Goal: Information Seeking & Learning: Learn about a topic

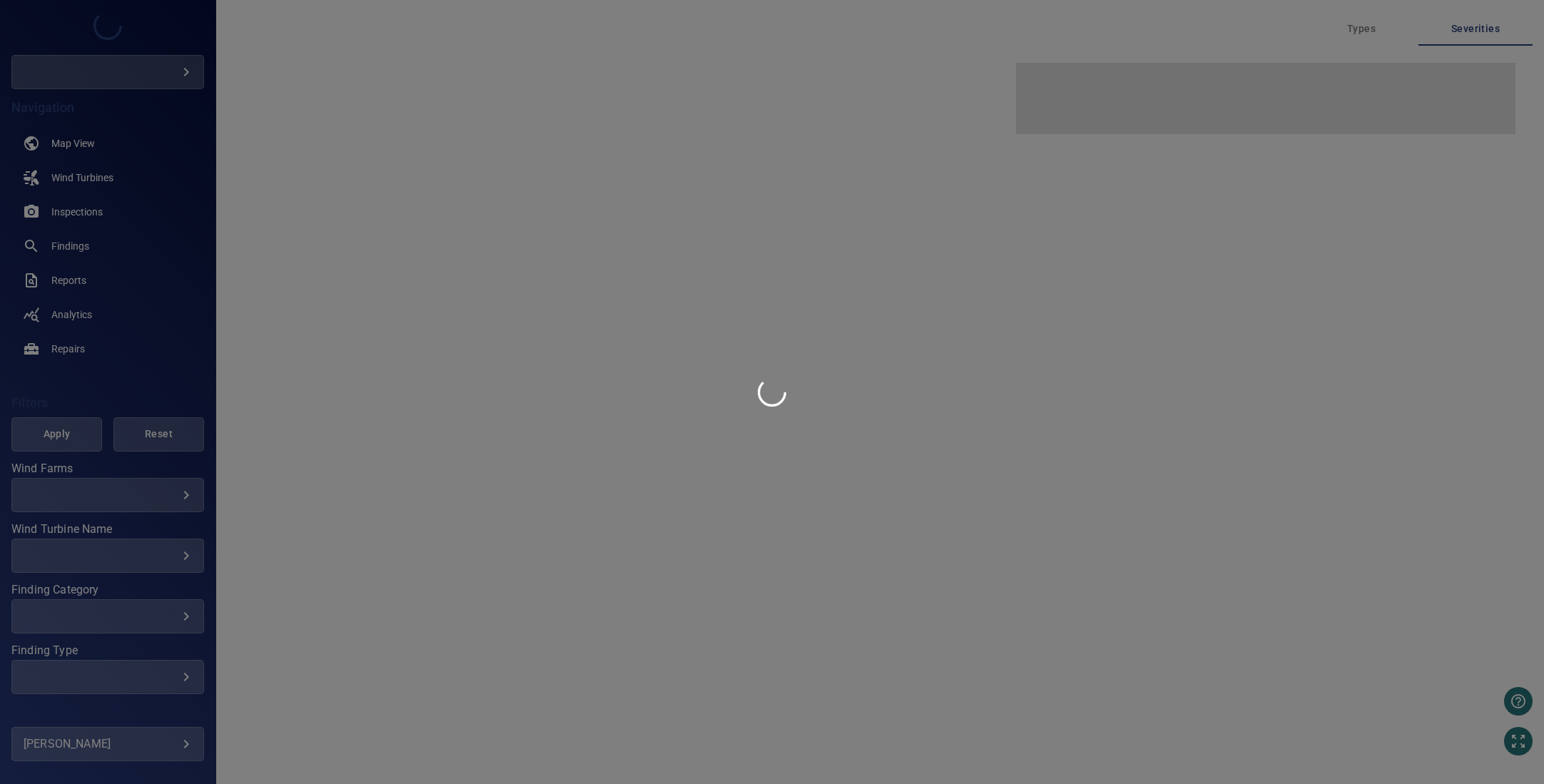
type input "****"
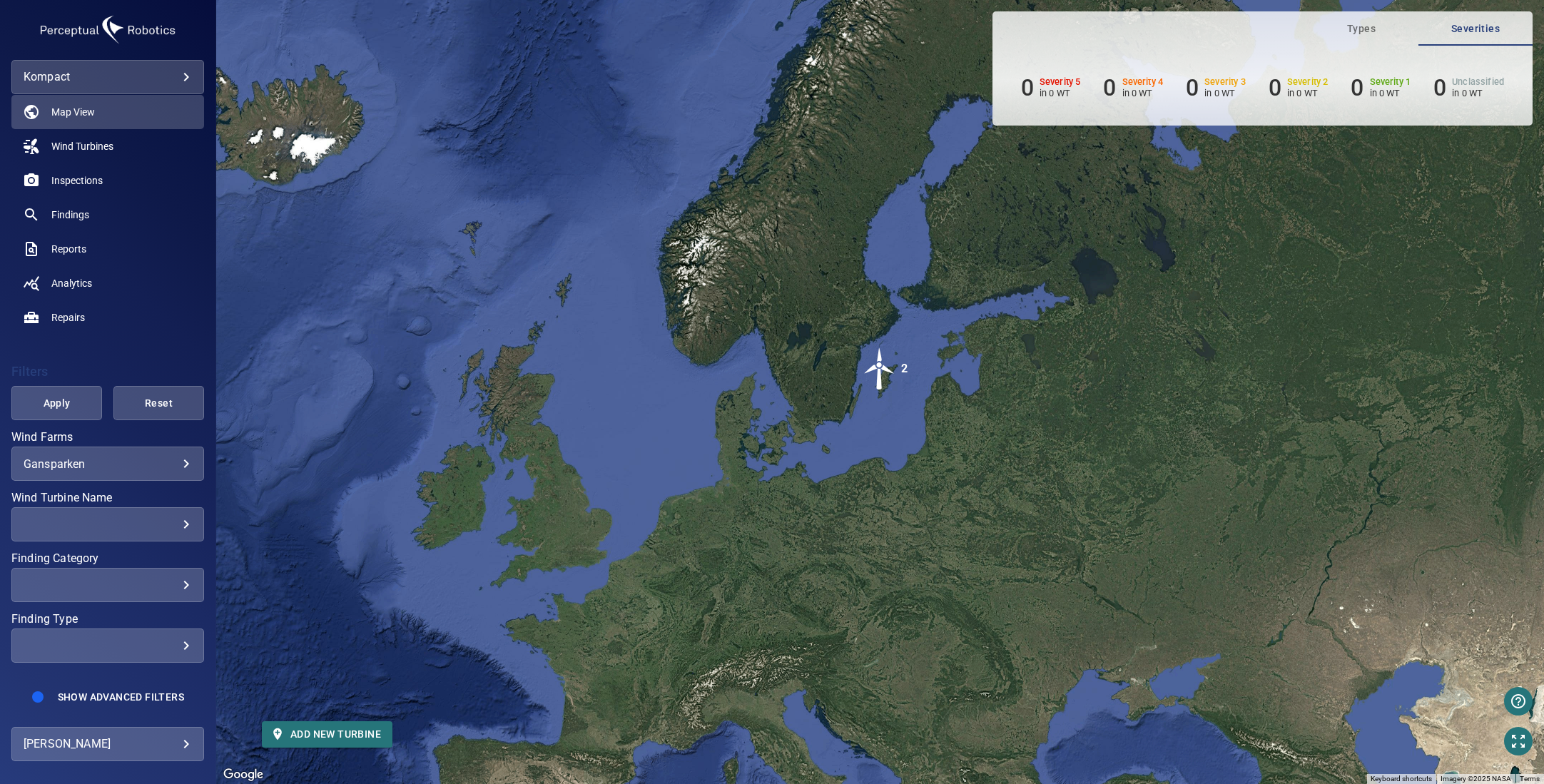
scroll to position [53, 0]
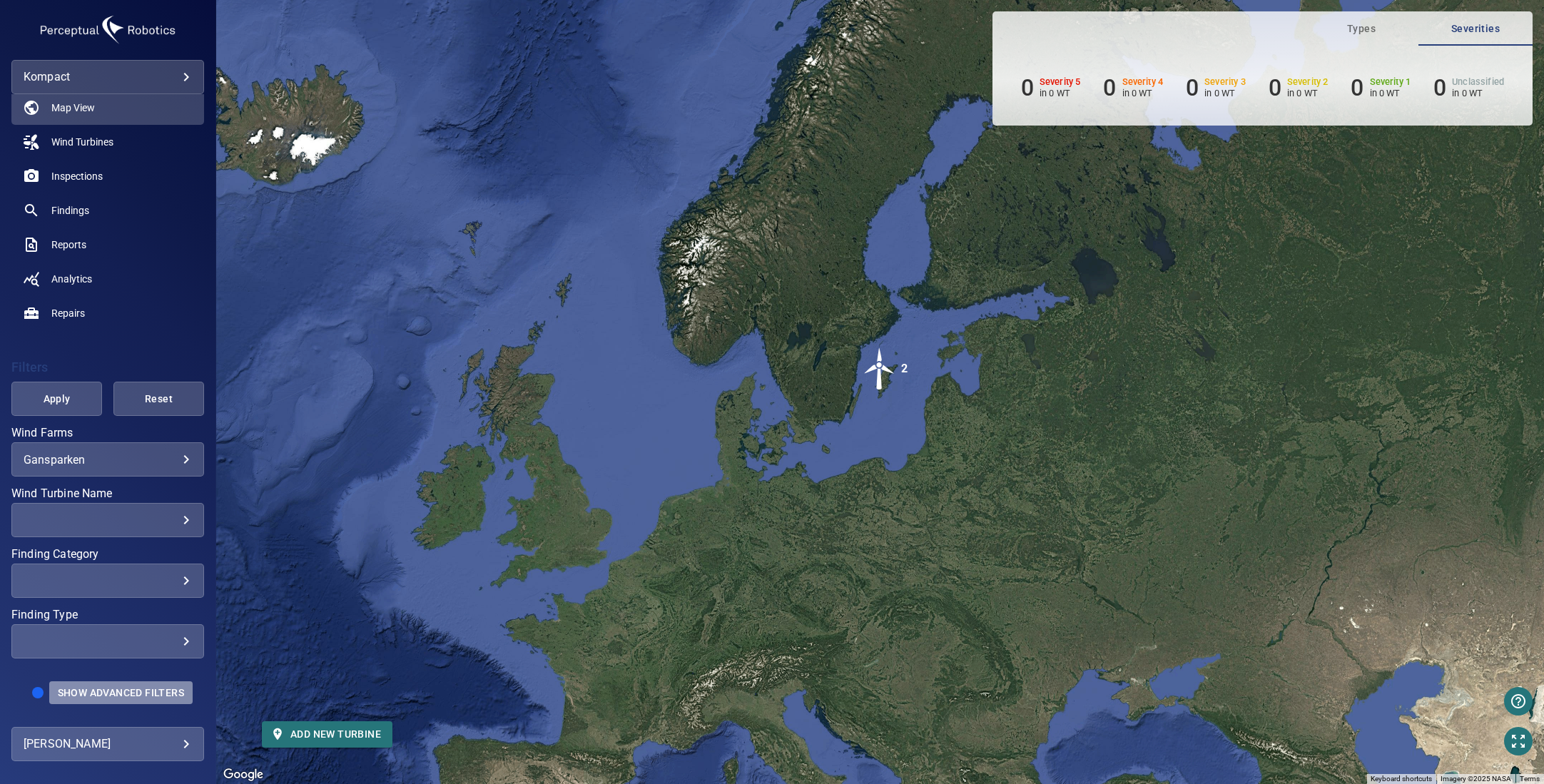
click at [126, 688] on span "Show Advanced Filters" at bounding box center [121, 693] width 126 height 12
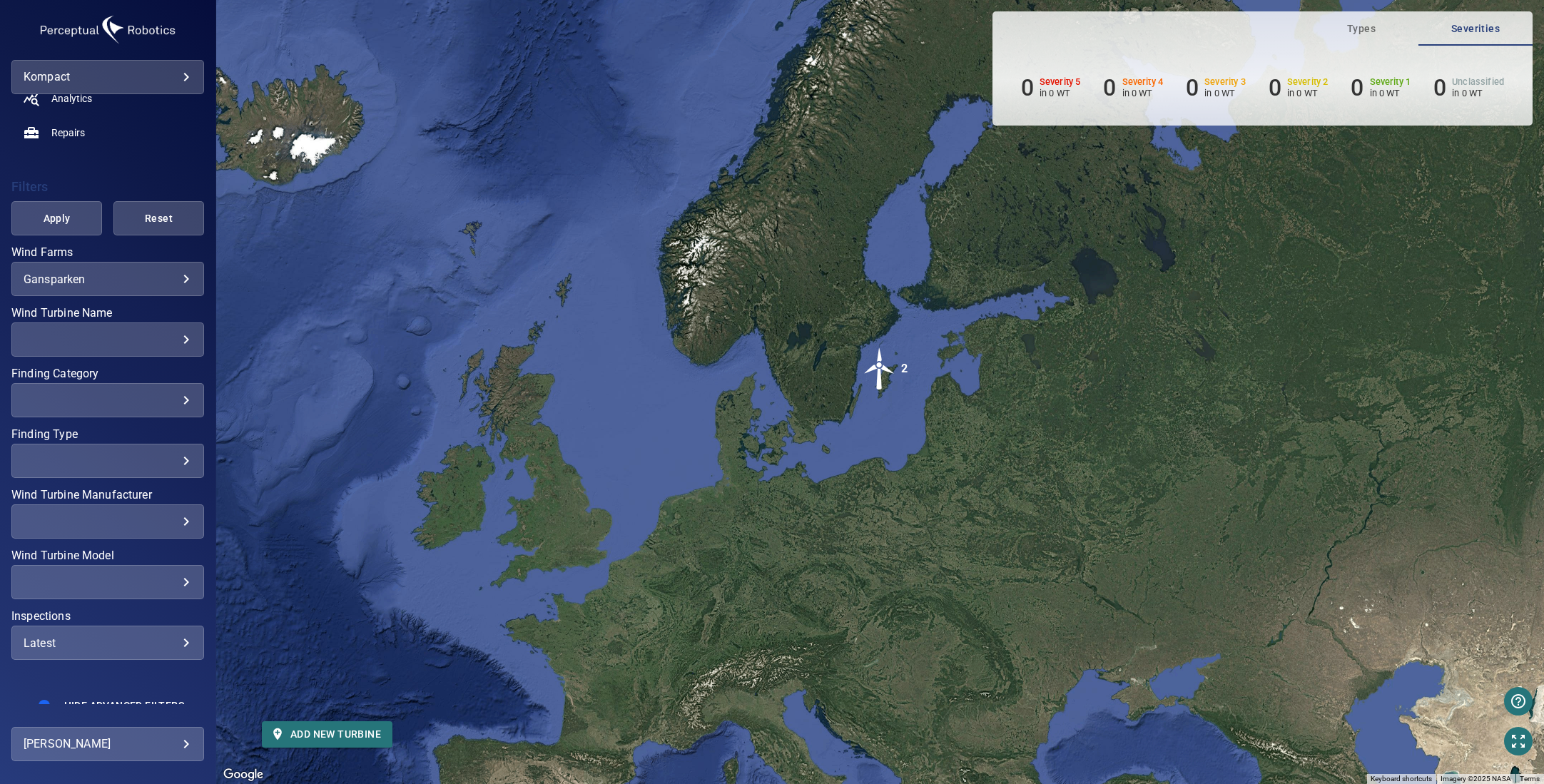
scroll to position [234, 0]
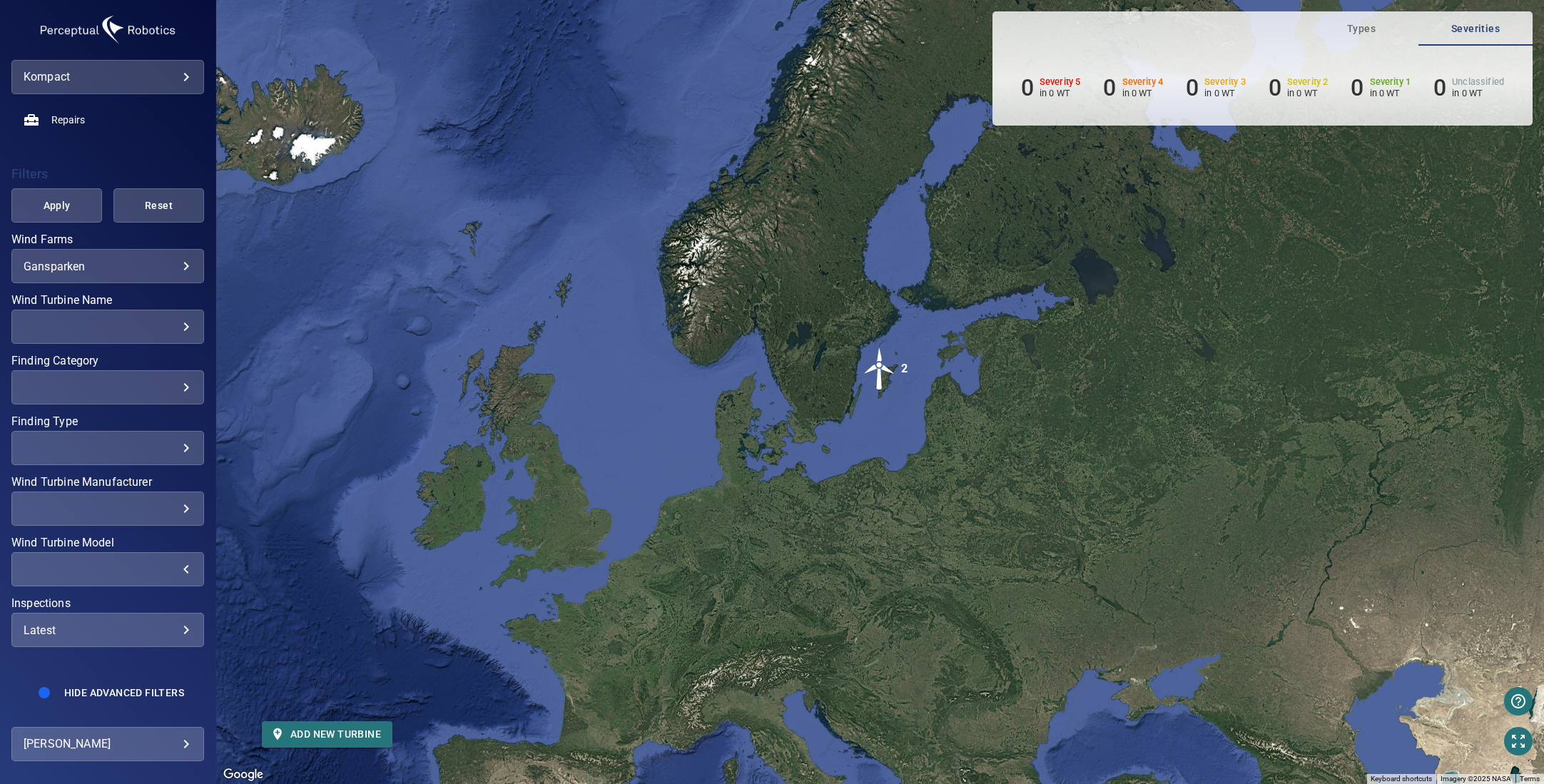
click at [170, 572] on div "​" at bounding box center [107, 570] width 168 height 14
click at [153, 572] on div "Wind Turbine Model" at bounding box center [772, 392] width 1544 height 784
click at [175, 506] on div "​" at bounding box center [107, 509] width 168 height 14
click at [172, 506] on div "Wind Turbine Manufacturer" at bounding box center [772, 392] width 1544 height 784
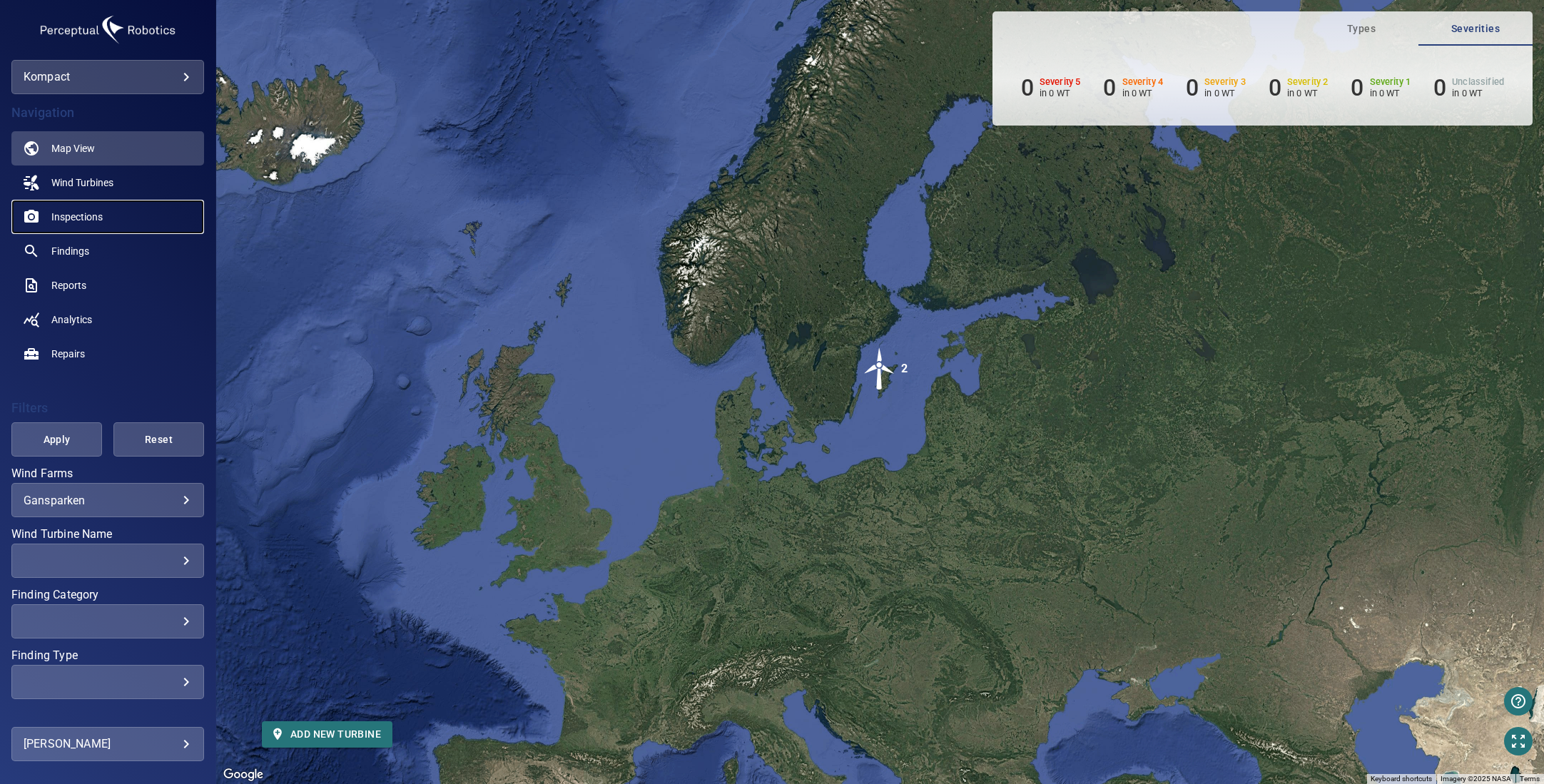
click at [107, 209] on link "Inspections" at bounding box center [108, 216] width 193 height 34
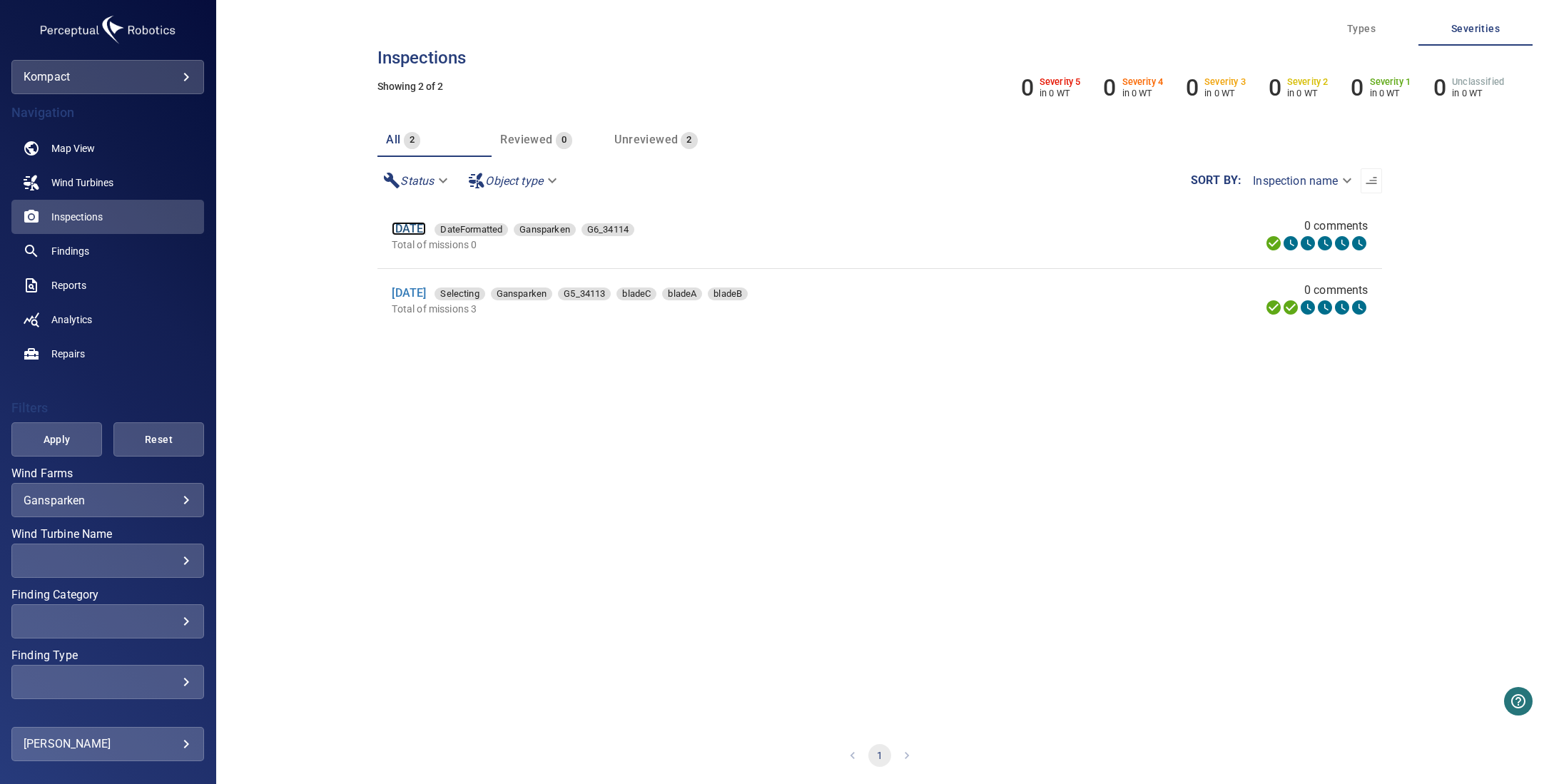
click at [421, 229] on link "12 Aug 2025" at bounding box center [408, 229] width 34 height 14
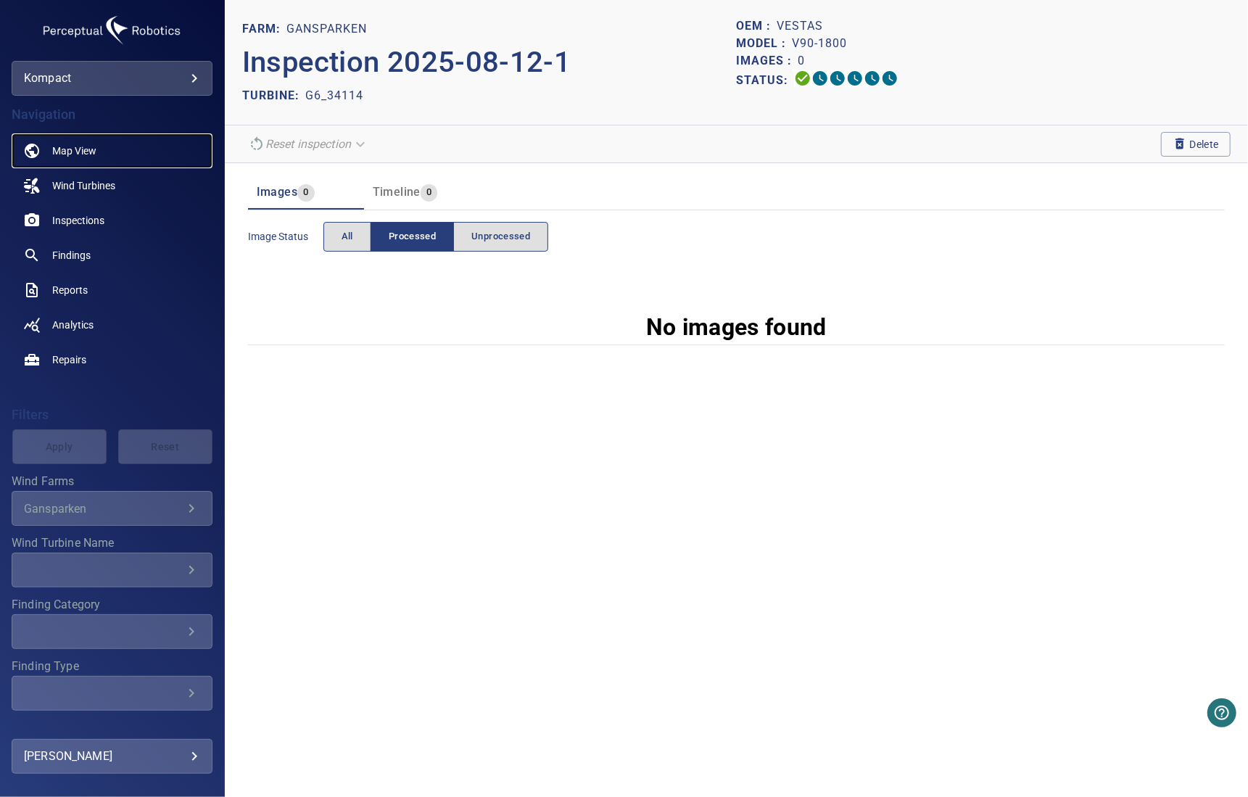
click at [109, 145] on link "Map View" at bounding box center [112, 150] width 201 height 35
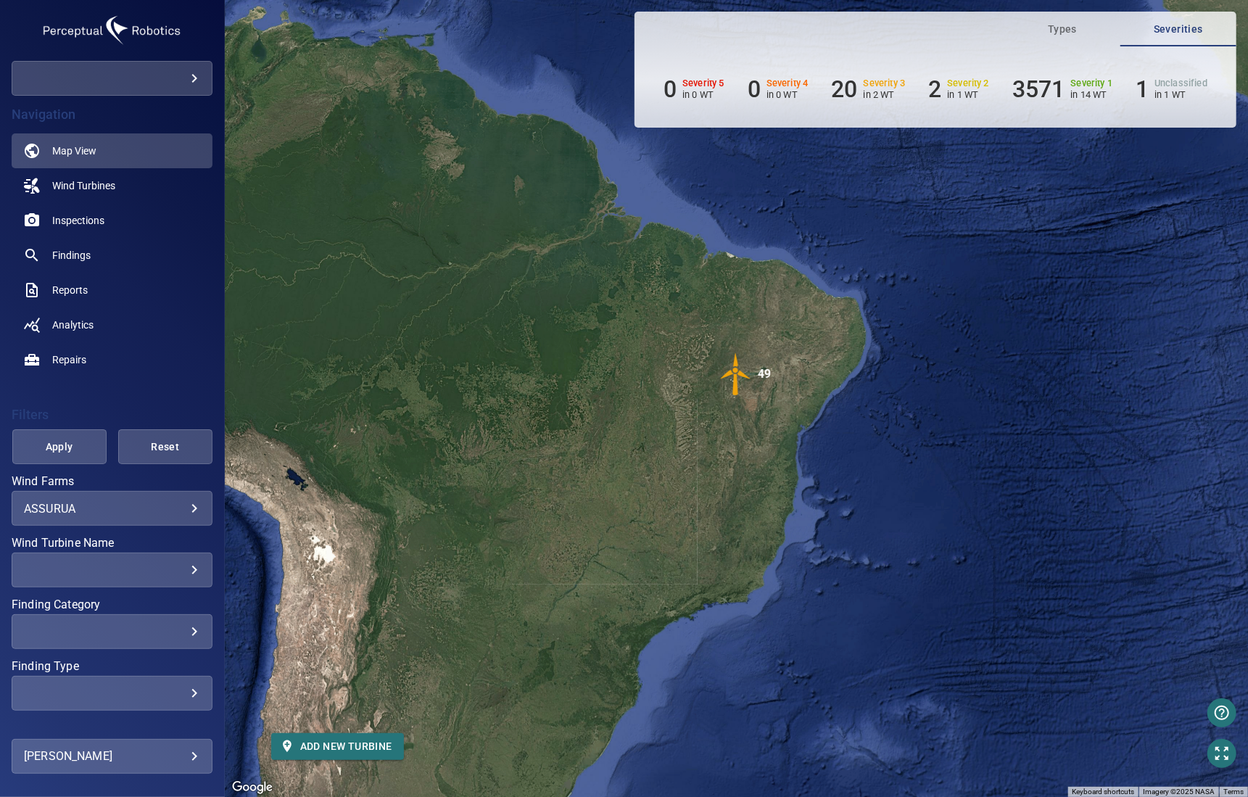
click at [187, 516] on div "ASSURUA ******* ​" at bounding box center [112, 508] width 201 height 35
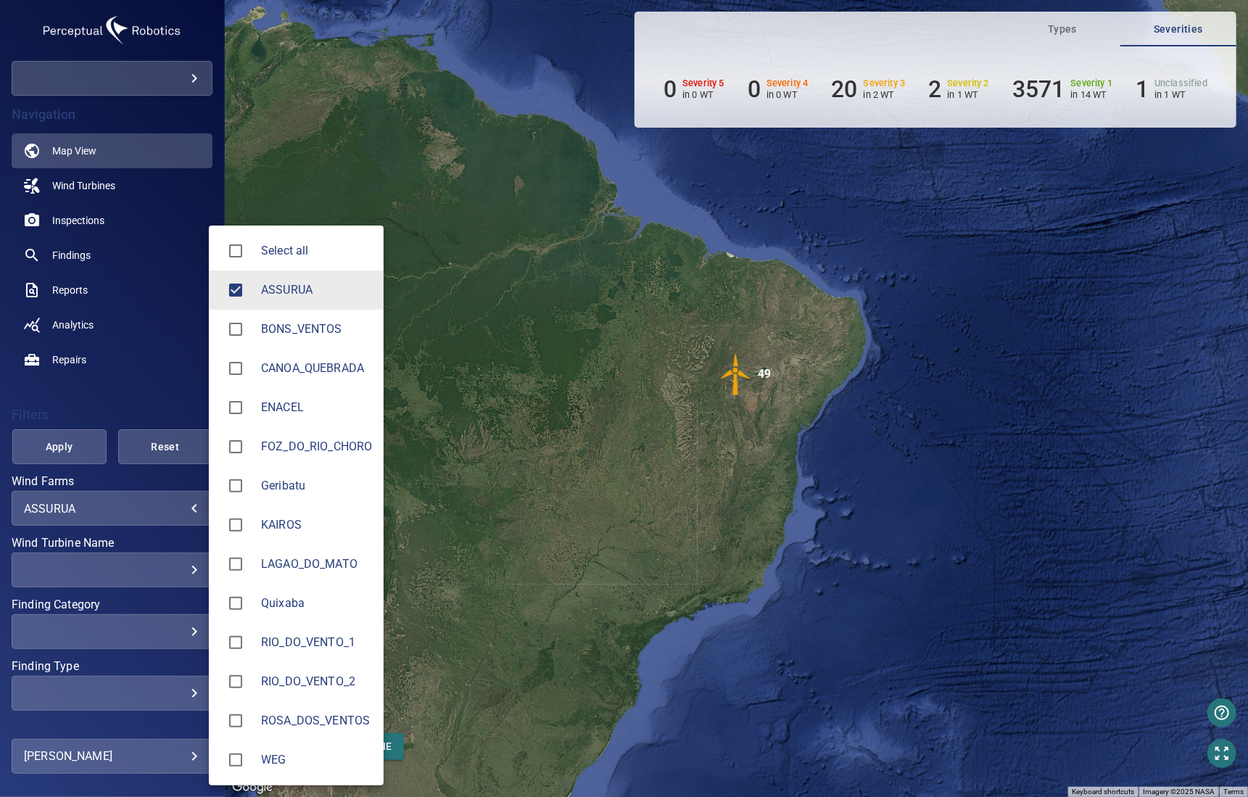
click at [179, 510] on body "**********" at bounding box center [624, 398] width 1248 height 797
click at [181, 510] on div at bounding box center [624, 398] width 1248 height 797
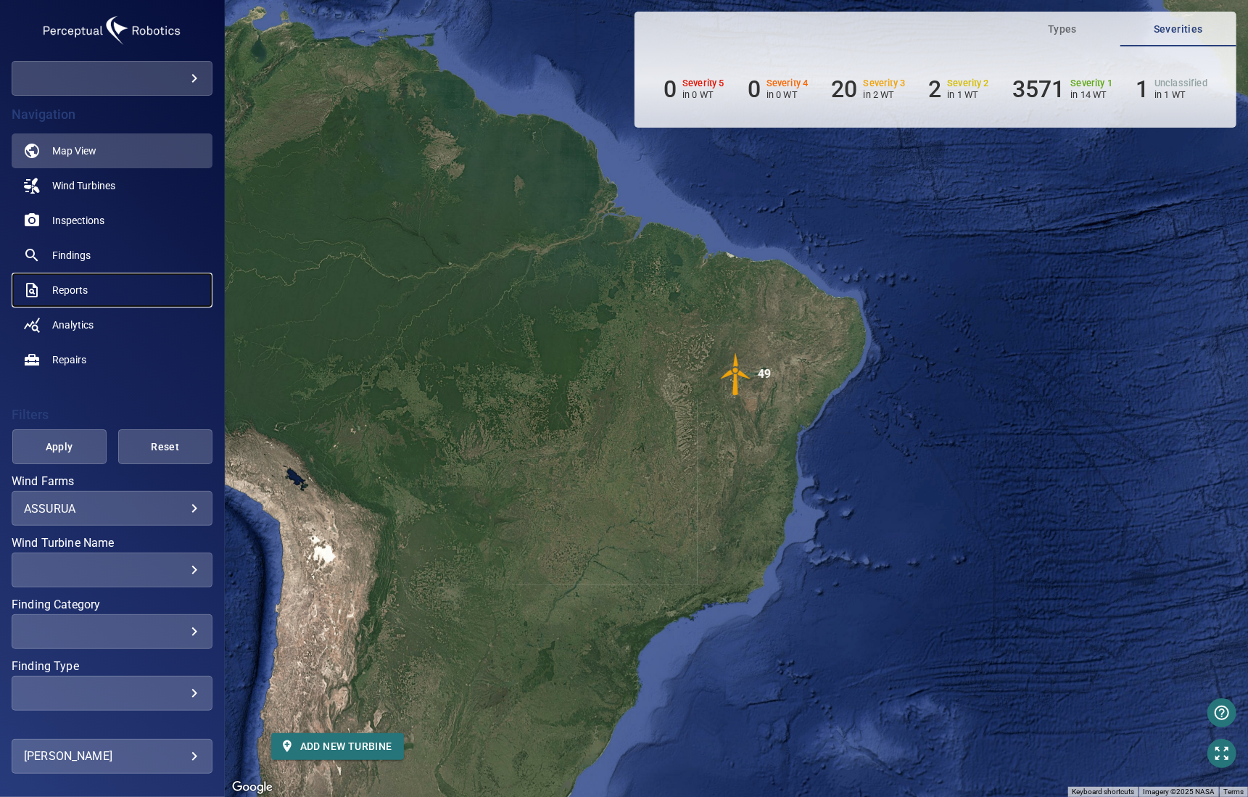
click at [77, 290] on span "Reports" at bounding box center [70, 290] width 36 height 15
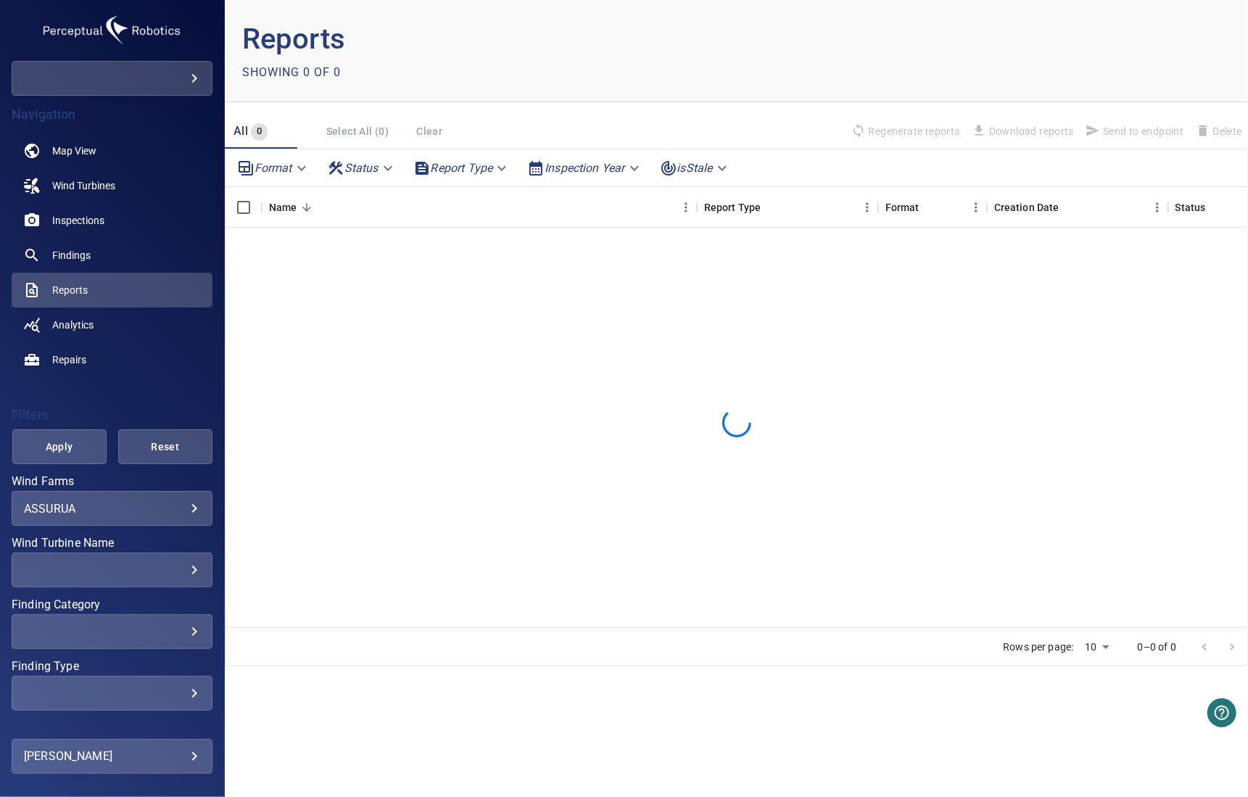
click at [274, 172] on body "**********" at bounding box center [624, 398] width 1248 height 797
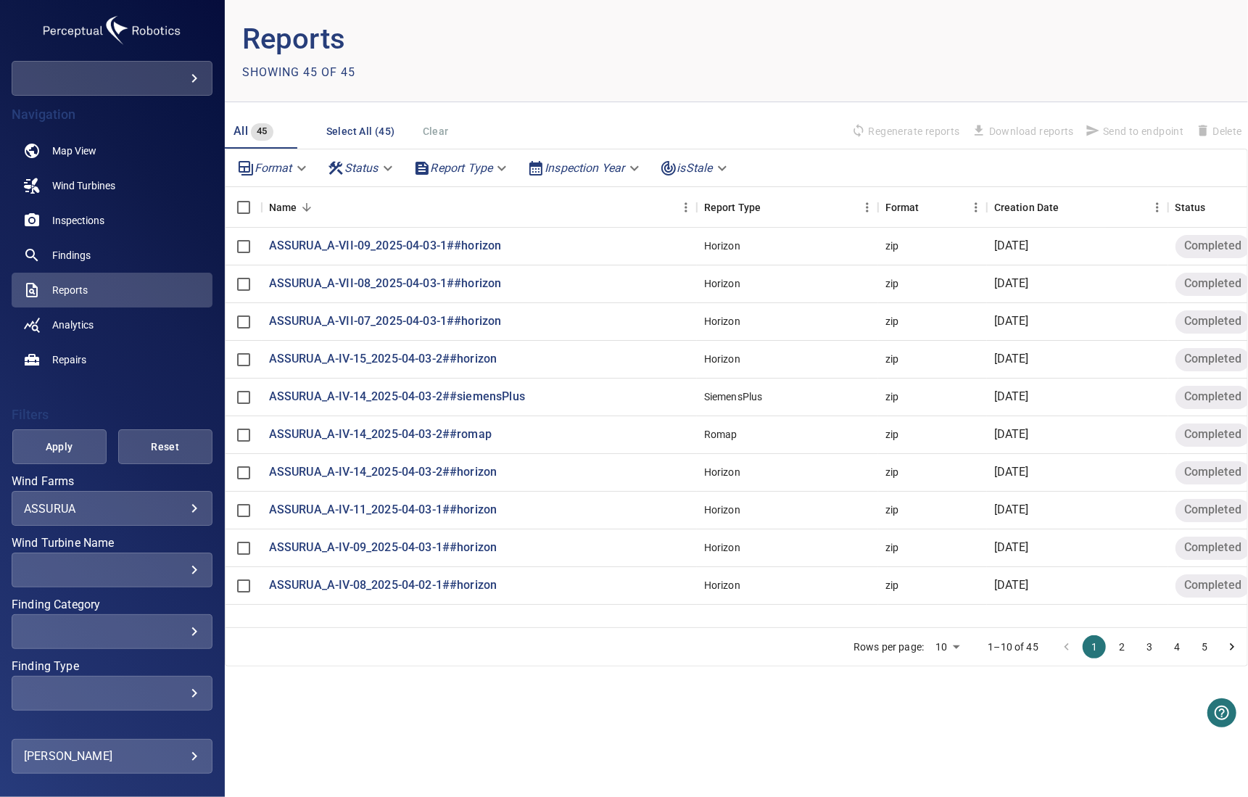
click at [278, 171] on body "**********" at bounding box center [624, 398] width 1248 height 797
click at [735, 83] on div at bounding box center [624, 398] width 1248 height 797
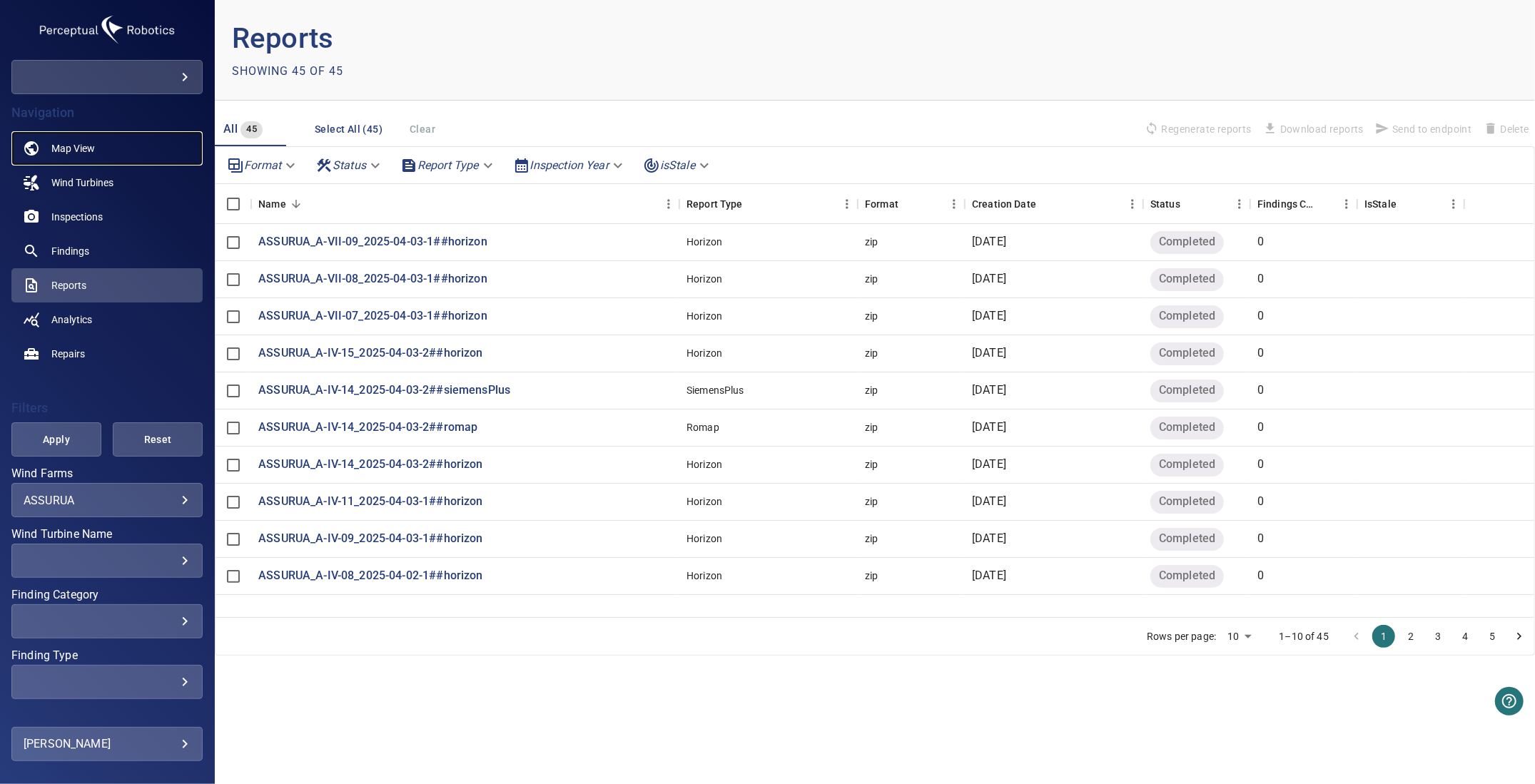
click at [85, 159] on link "Map View" at bounding box center [107, 148] width 191 height 34
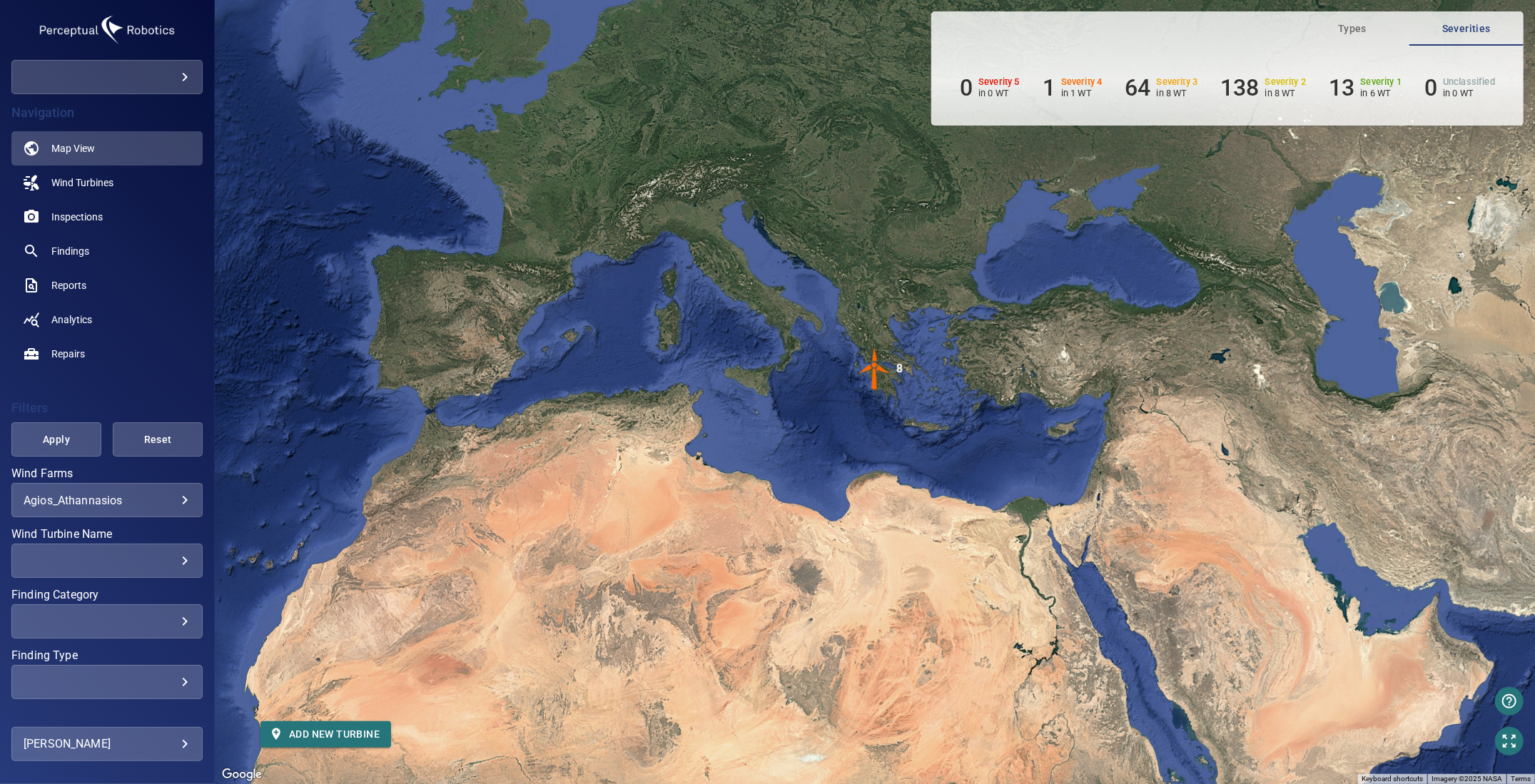
click at [174, 497] on body "**********" at bounding box center [768, 392] width 1535 height 784
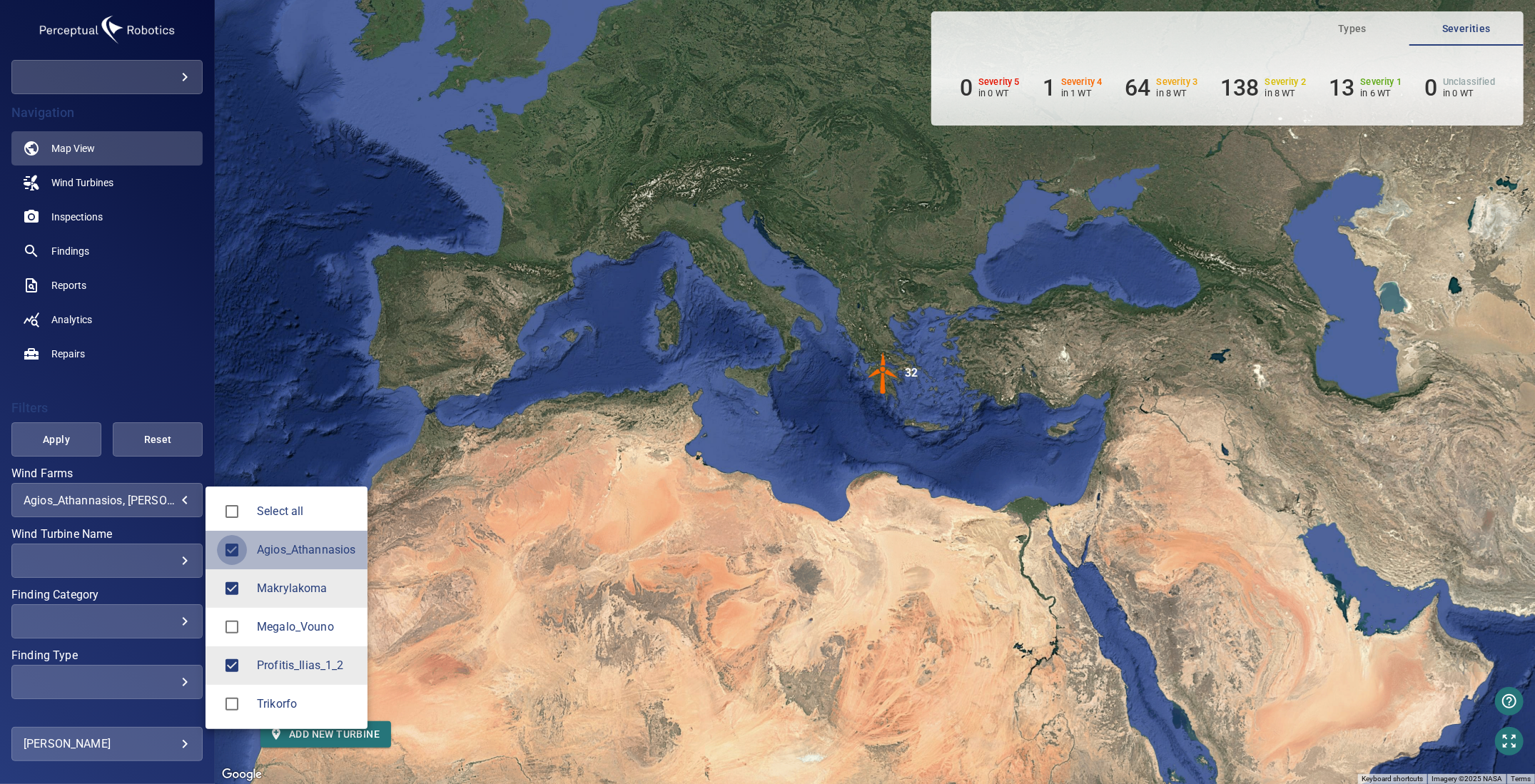
type input "**********"
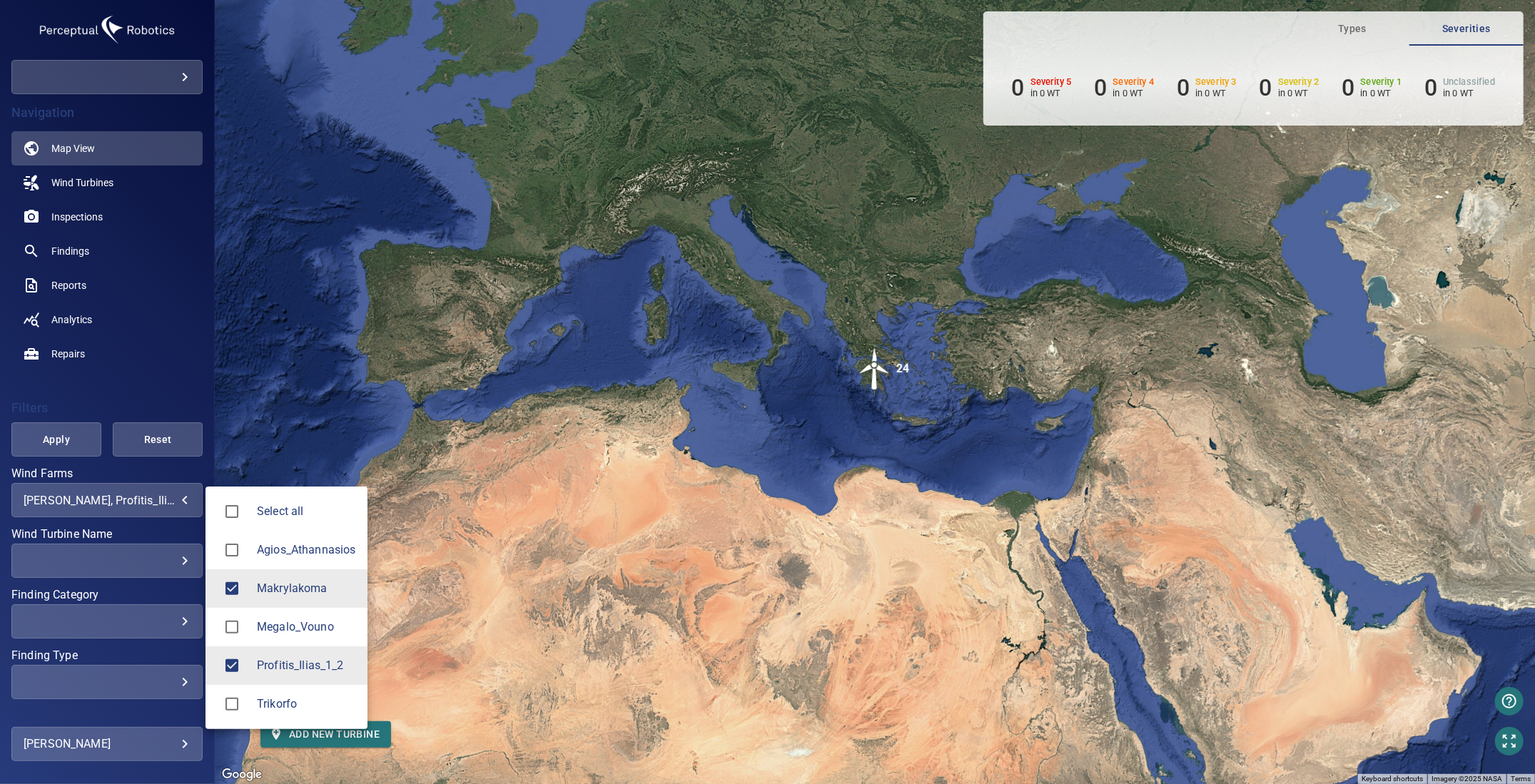
click at [887, 370] on div at bounding box center [768, 392] width 1535 height 784
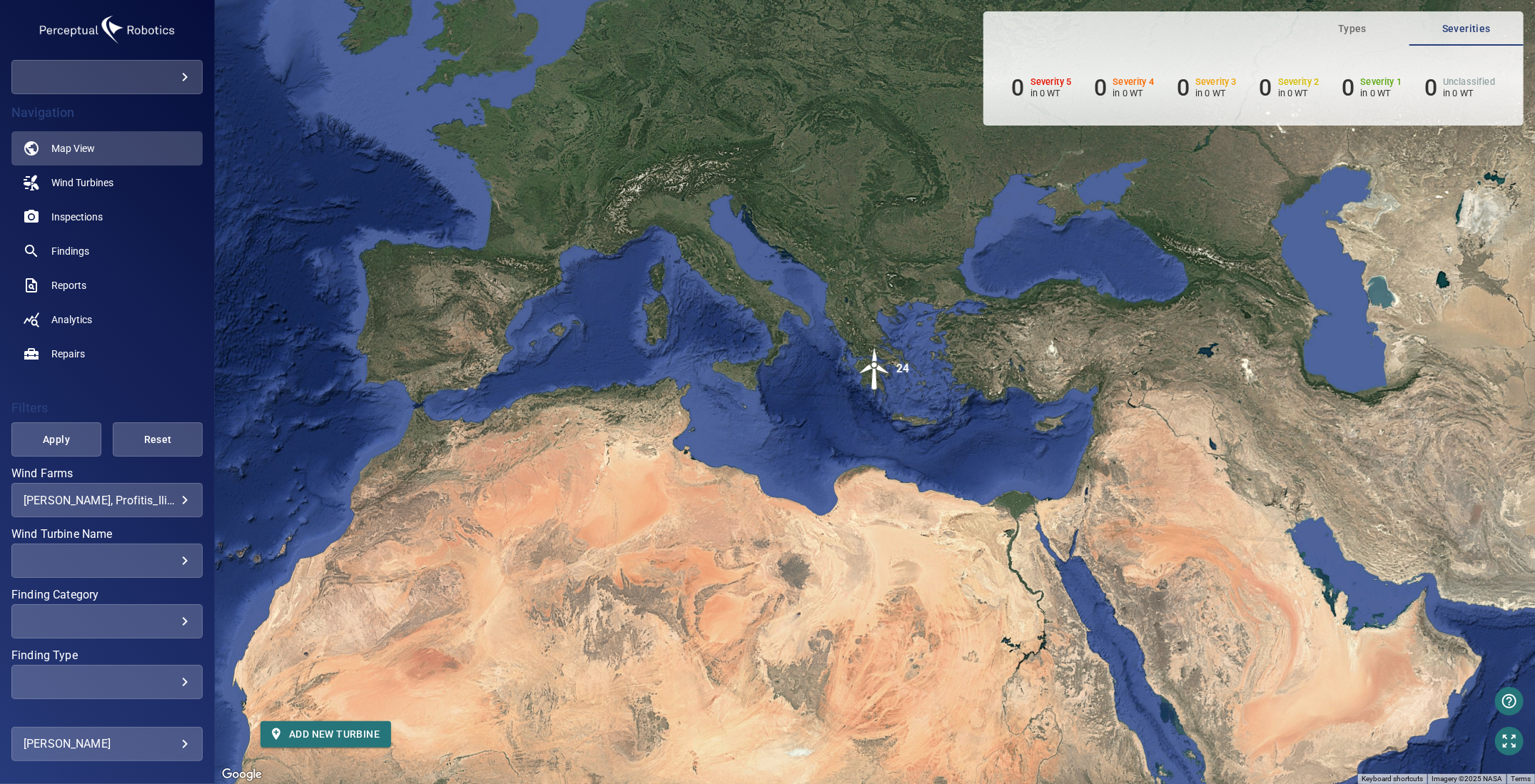
click at [874, 373] on img "24" at bounding box center [875, 369] width 43 height 43
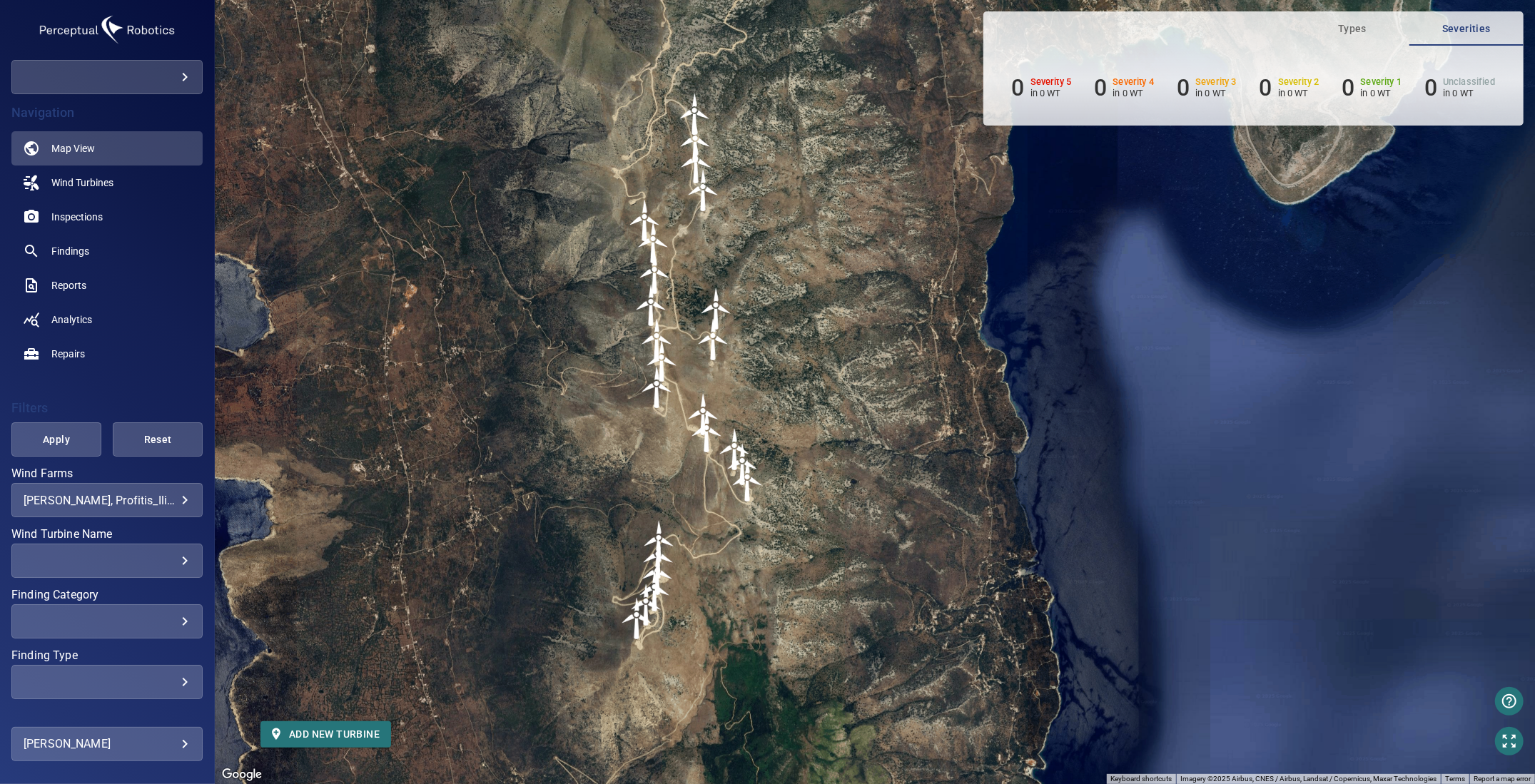
drag, startPoint x: 1102, startPoint y: 445, endPoint x: 959, endPoint y: 408, distance: 147.7
click at [959, 408] on div "To navigate, press the arrow keys. To activate drag with keyboard, press Alt + …" at bounding box center [874, 392] width 1320 height 784
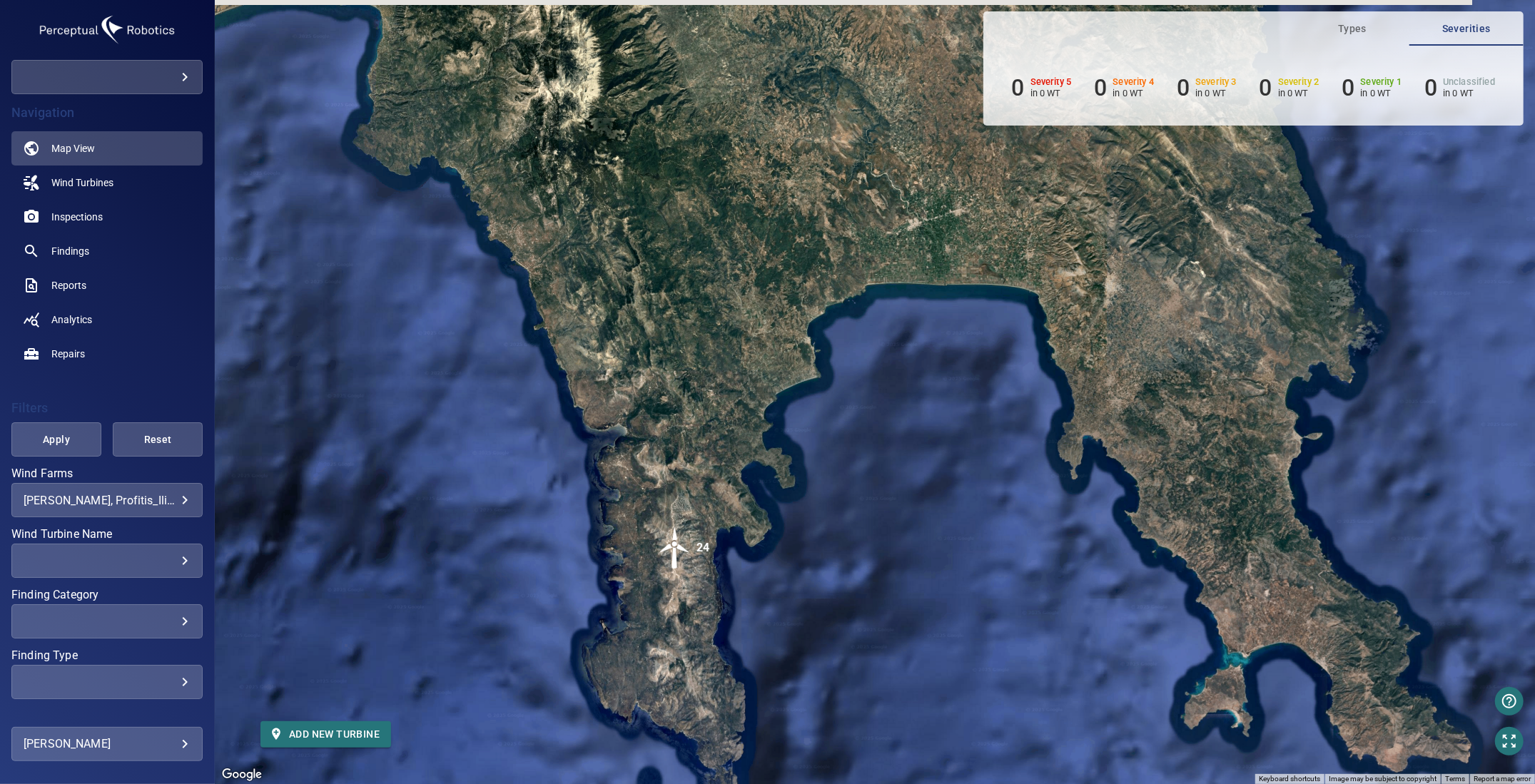
drag, startPoint x: 629, startPoint y: 166, endPoint x: 729, endPoint y: 428, distance: 280.4
click at [729, 428] on div "To navigate, press the arrow keys. To activate drag with keyboard, press Alt + …" at bounding box center [874, 392] width 1320 height 784
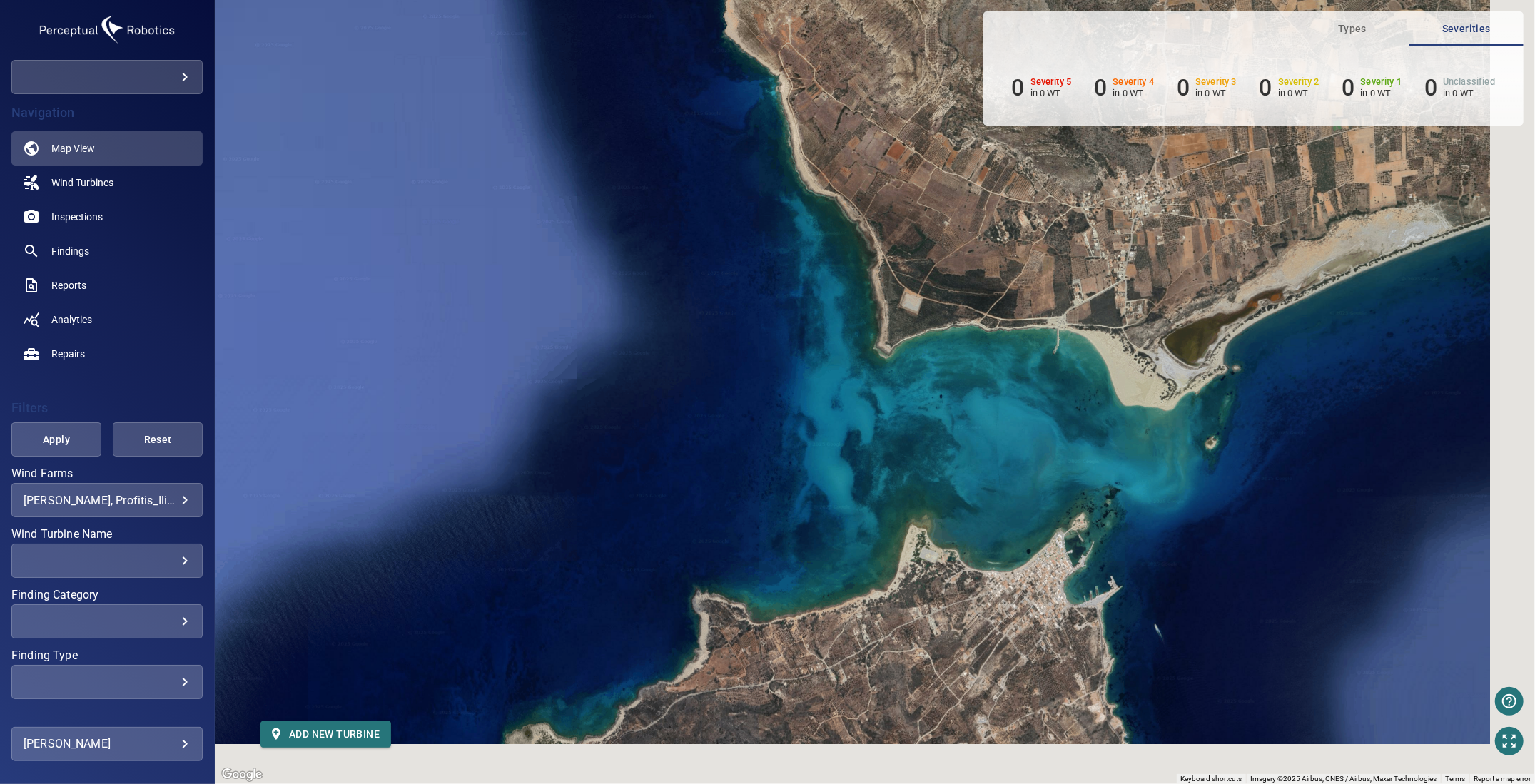
drag, startPoint x: 1219, startPoint y: 582, endPoint x: 968, endPoint y: 433, distance: 291.9
click at [968, 433] on div "To navigate, press the arrow keys. To activate drag with keyboard, press Alt + …" at bounding box center [874, 392] width 1320 height 784
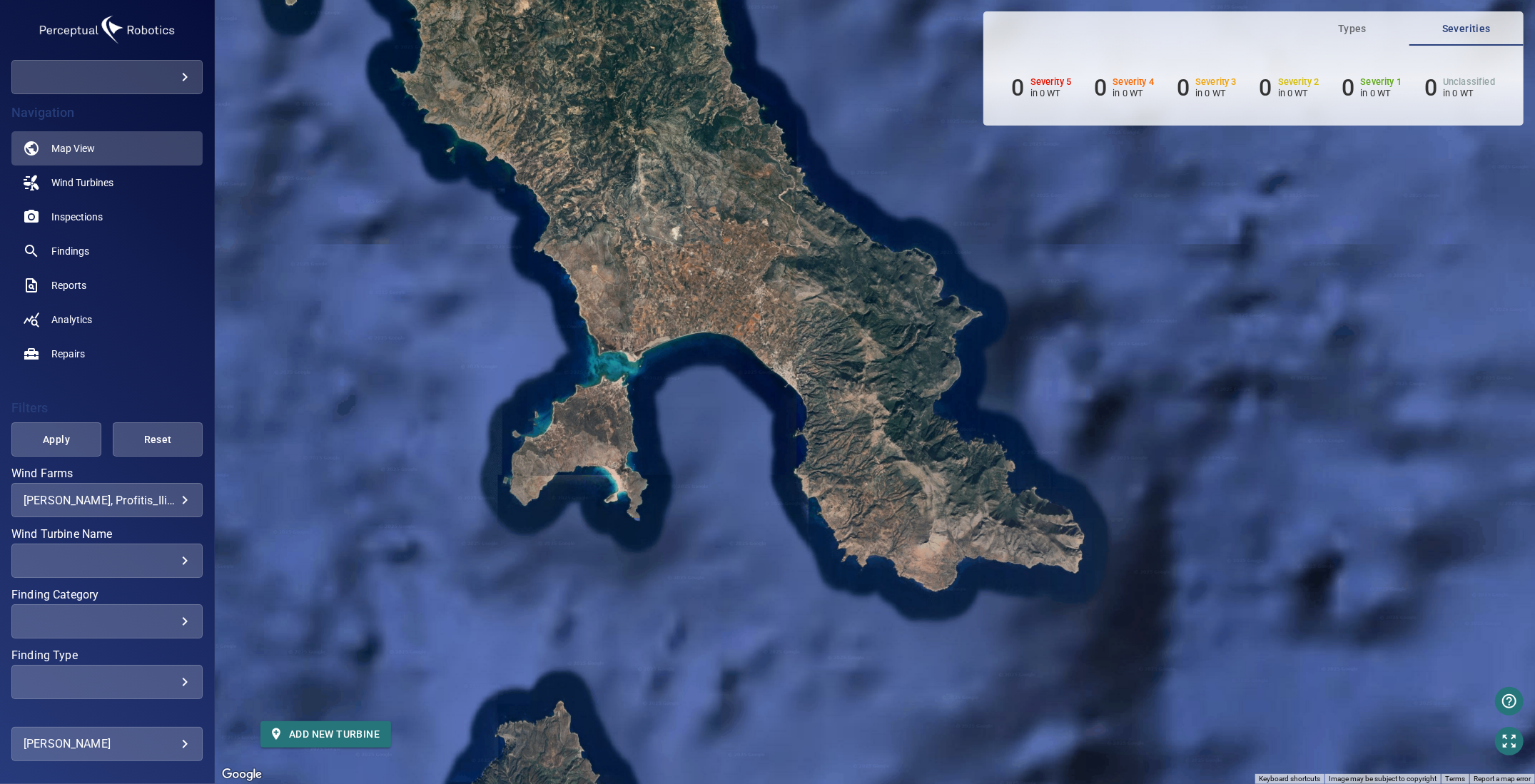
drag, startPoint x: 1264, startPoint y: 580, endPoint x: 910, endPoint y: 499, distance: 363.1
click at [910, 499] on div "To navigate, press the arrow keys. To activate drag with keyboard, press Alt + …" at bounding box center [874, 392] width 1320 height 784
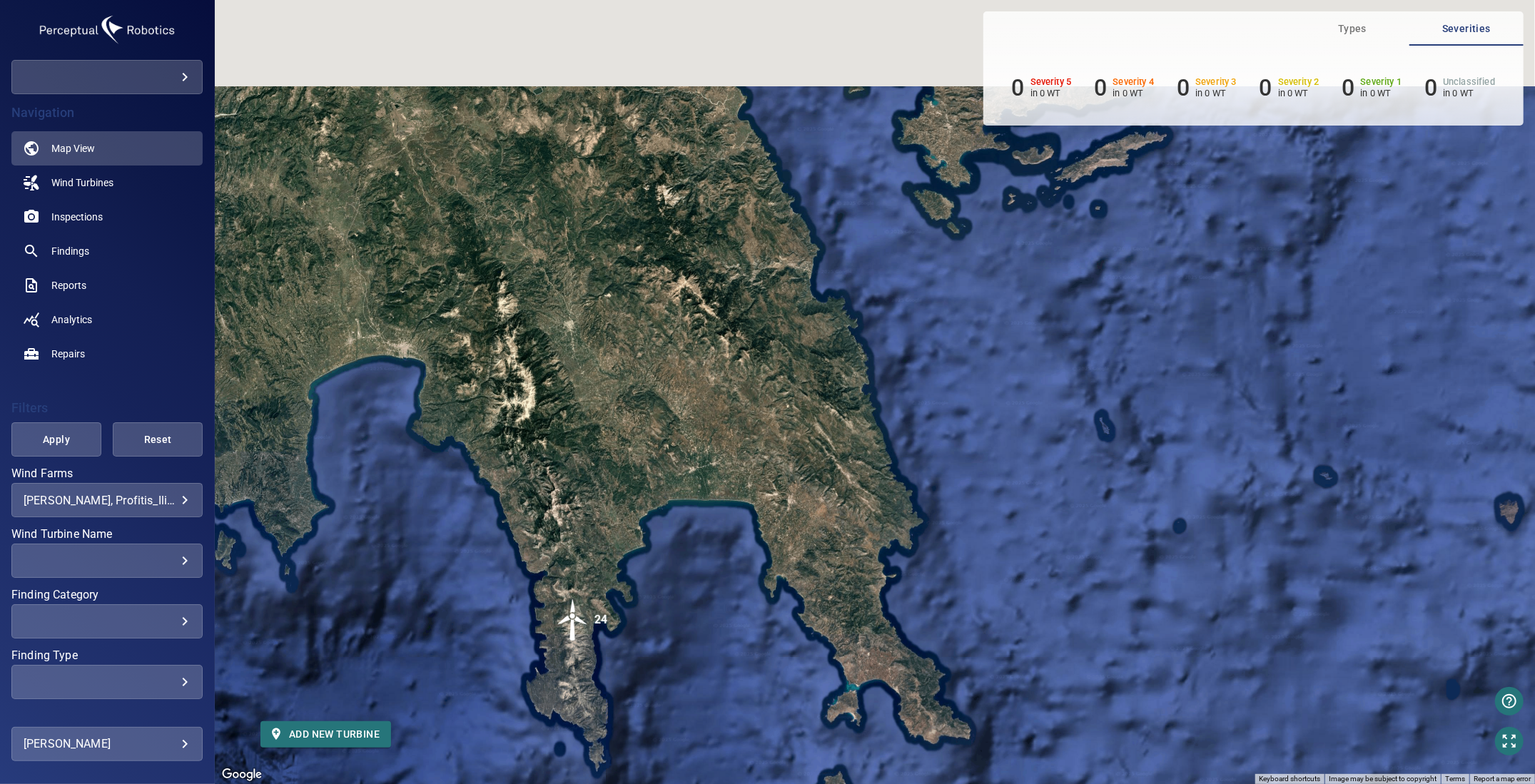
drag, startPoint x: 851, startPoint y: 261, endPoint x: 840, endPoint y: 632, distance: 371.2
click at [843, 619] on div "To navigate, press the arrow keys. To activate drag with keyboard, press Alt + …" at bounding box center [874, 392] width 1320 height 784
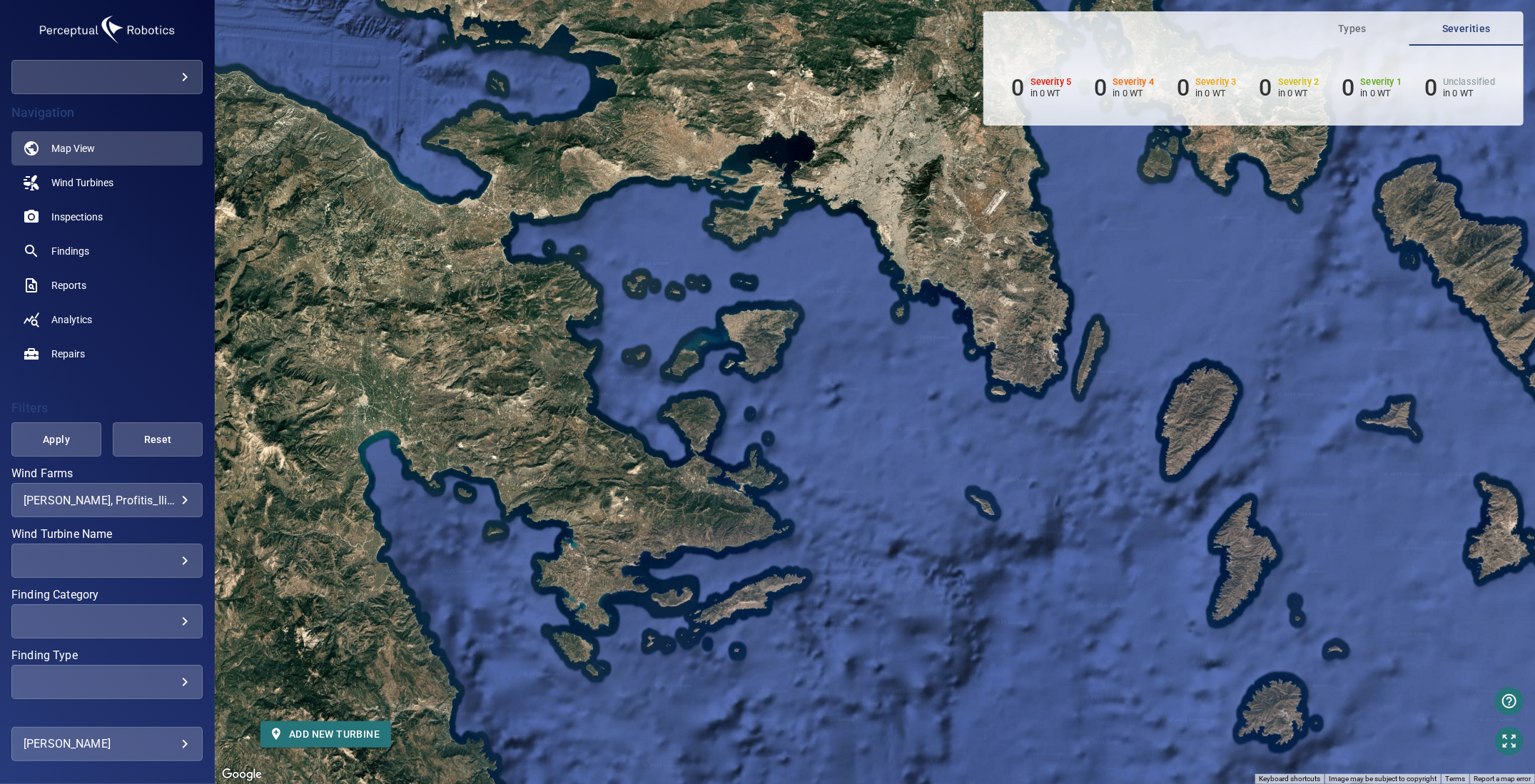
drag, startPoint x: 968, startPoint y: 448, endPoint x: 523, endPoint y: 655, distance: 490.8
click at [528, 652] on div "To navigate, press the arrow keys. To activate drag with keyboard, press Alt + …" at bounding box center [874, 392] width 1320 height 784
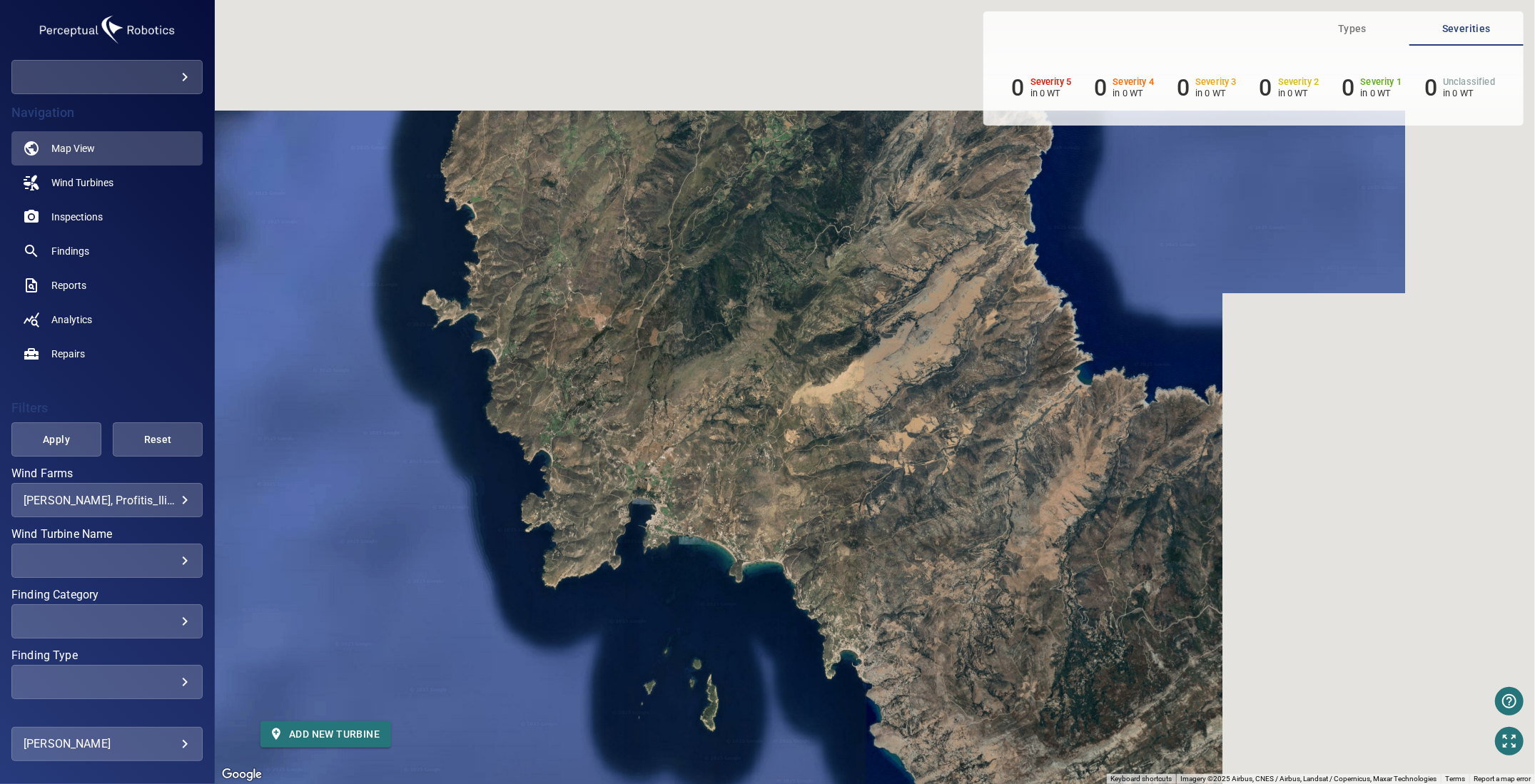
drag, startPoint x: 1170, startPoint y: 366, endPoint x: 763, endPoint y: 592, distance: 465.5
click at [763, 592] on div "To navigate, press the arrow keys. To activate drag with keyboard, press Alt + …" at bounding box center [874, 392] width 1320 height 784
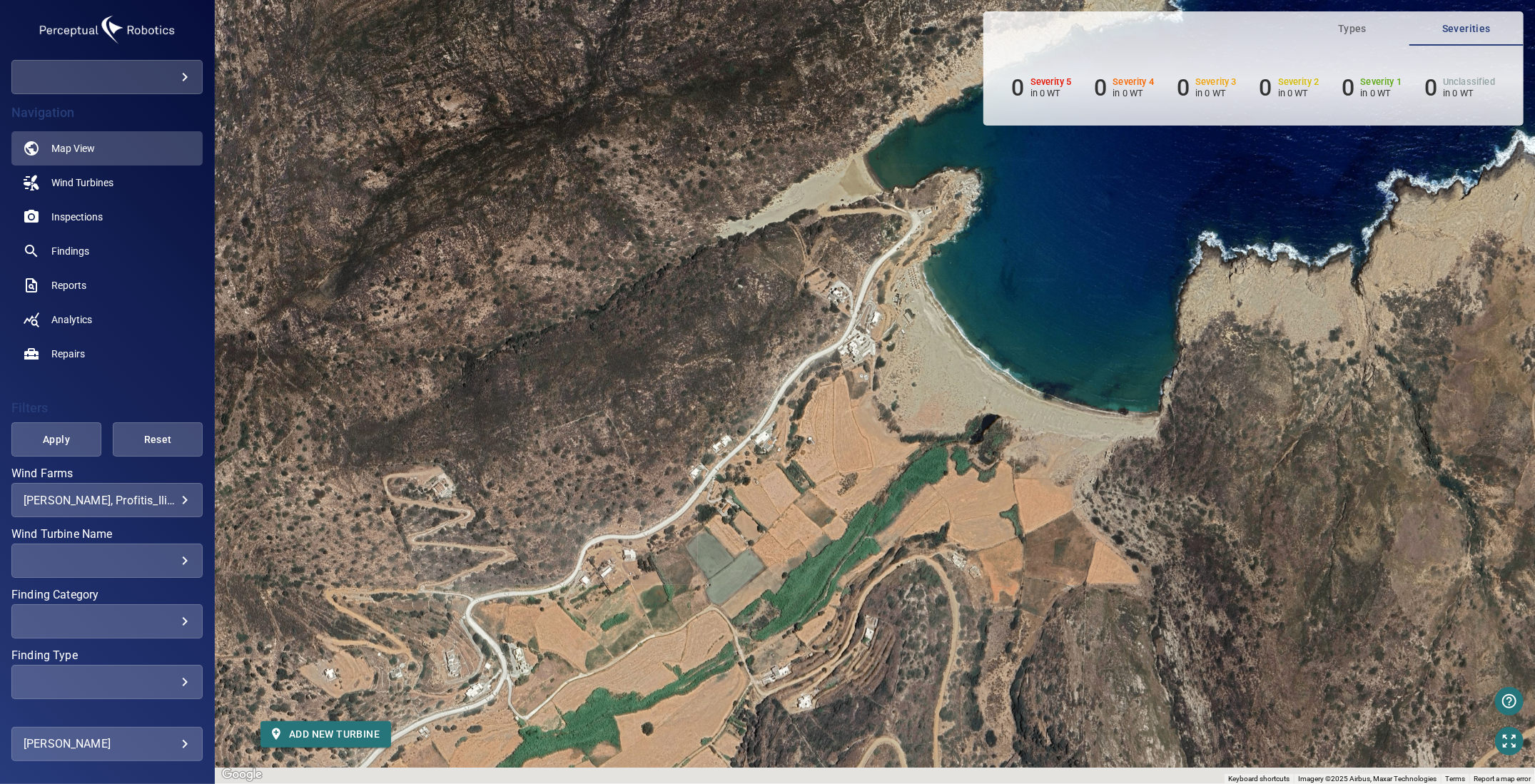
drag, startPoint x: 926, startPoint y: 641, endPoint x: 988, endPoint y: 436, distance: 214.2
click at [982, 459] on div "To navigate, press the arrow keys. To activate drag with keyboard, press Alt + …" at bounding box center [874, 392] width 1320 height 784
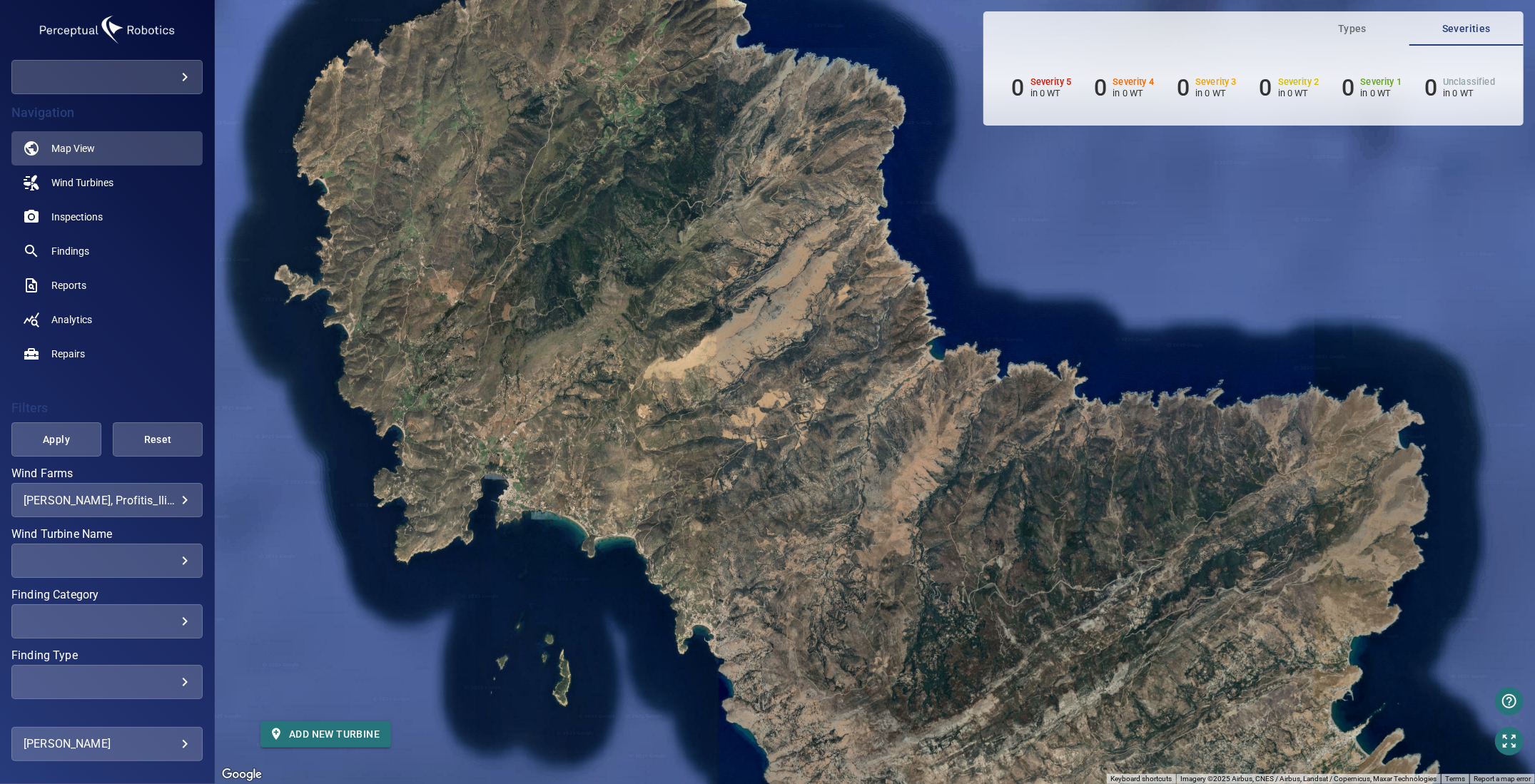
drag, startPoint x: 785, startPoint y: 696, endPoint x: 892, endPoint y: 482, distance: 239.3
click at [892, 482] on div "To navigate, press the arrow keys. To activate drag with keyboard, press Alt + …" at bounding box center [874, 392] width 1320 height 784
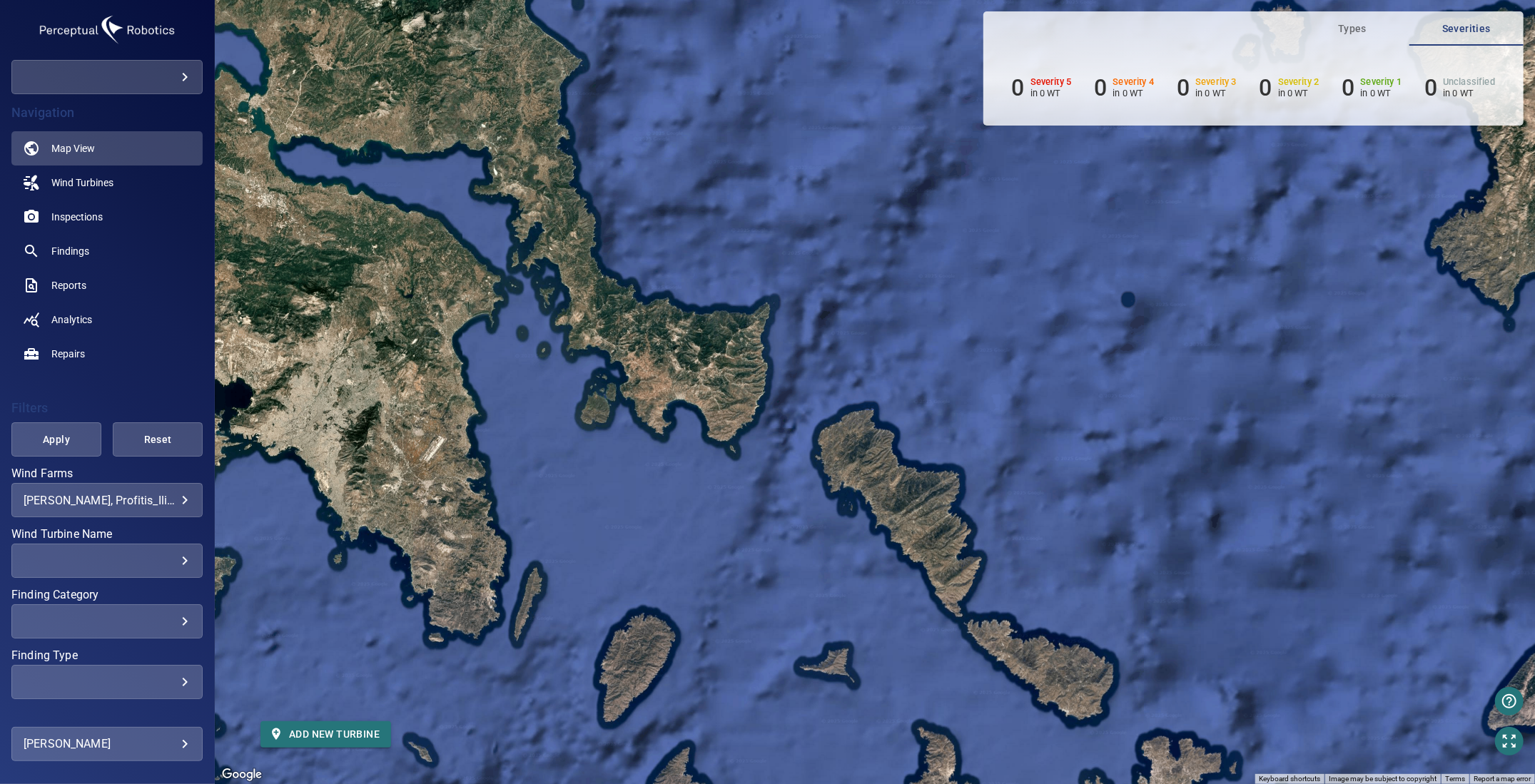
drag, startPoint x: 924, startPoint y: 554, endPoint x: 813, endPoint y: 376, distance: 209.8
click at [834, 403] on div "To navigate, press the arrow keys. To activate drag with keyboard, press Alt + …" at bounding box center [874, 392] width 1320 height 784
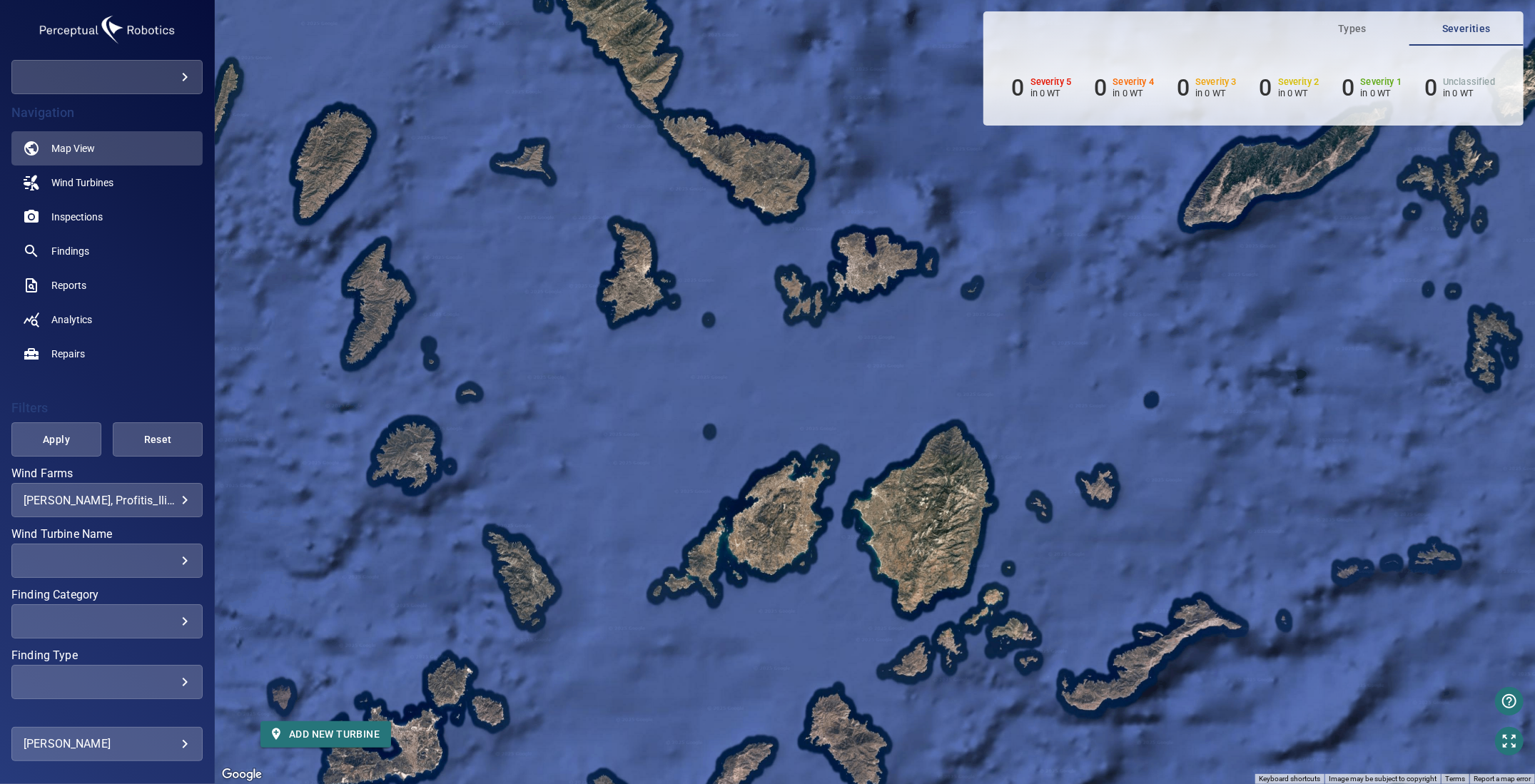
drag, startPoint x: 808, startPoint y: 373, endPoint x: 1058, endPoint y: 630, distance: 358.5
click at [1042, 622] on div "To navigate, press the arrow keys. To activate drag with keyboard, press Alt + …" at bounding box center [874, 392] width 1320 height 784
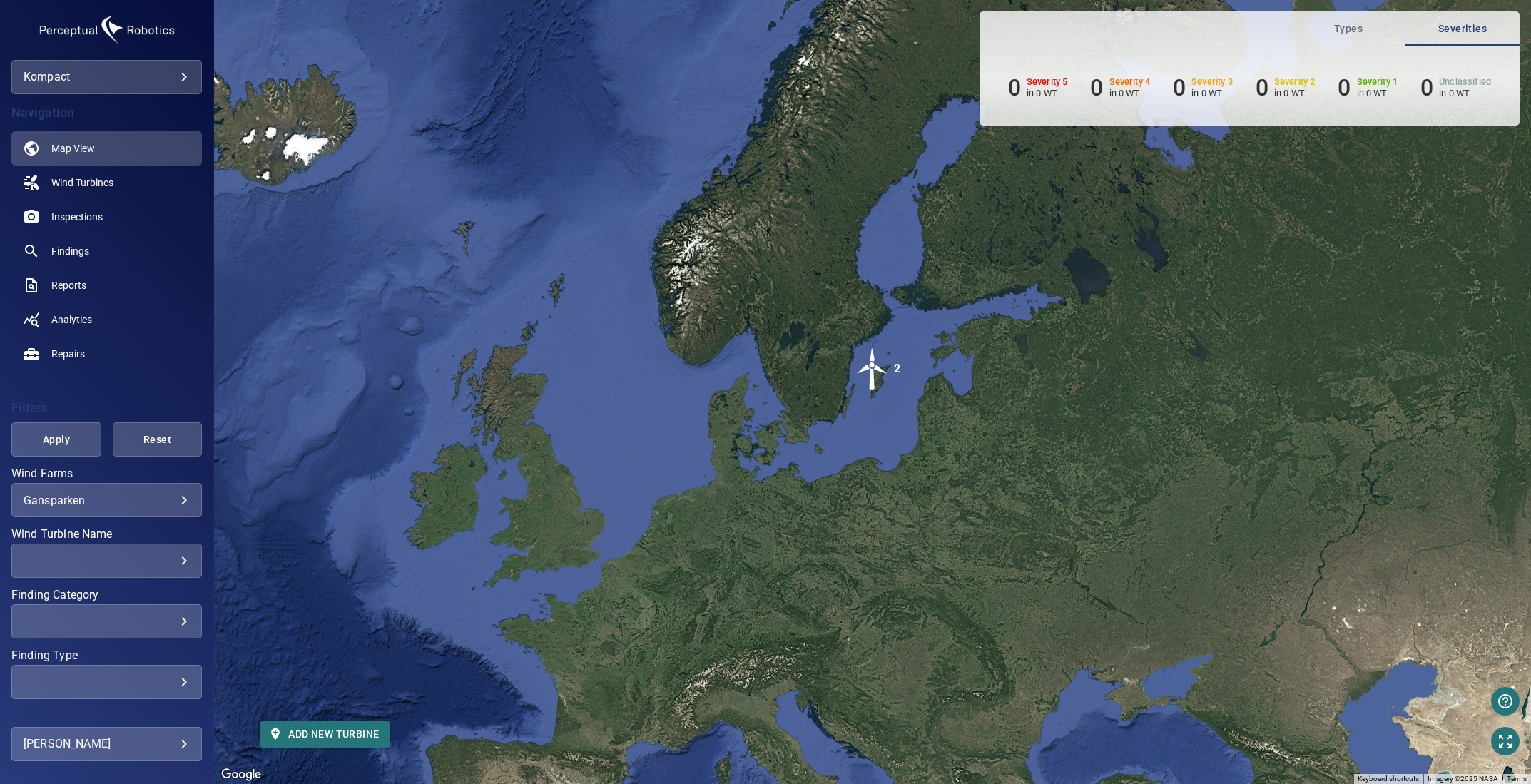
click at [871, 375] on img "2" at bounding box center [873, 369] width 43 height 43
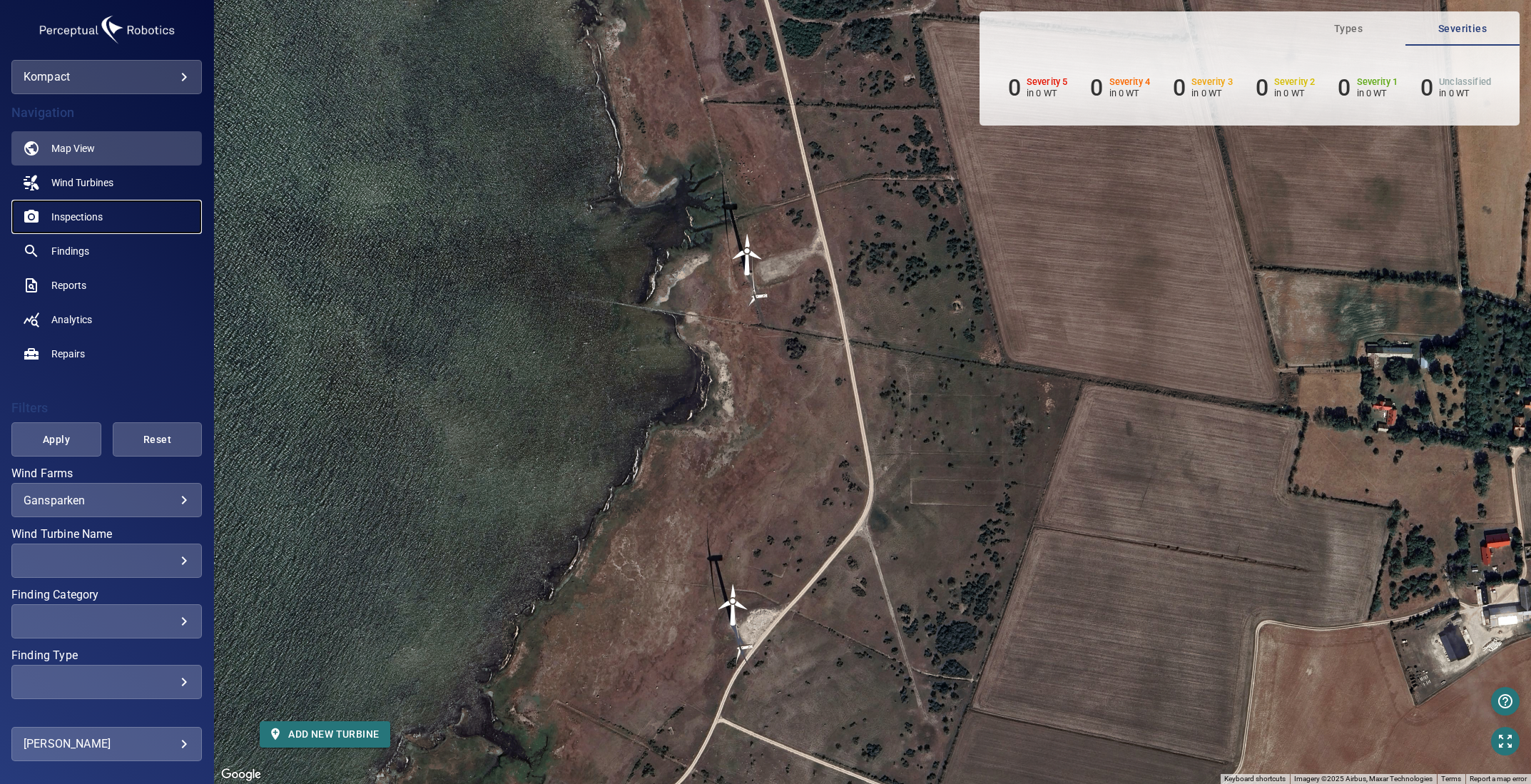
click at [79, 214] on span "Inspections" at bounding box center [77, 216] width 51 height 15
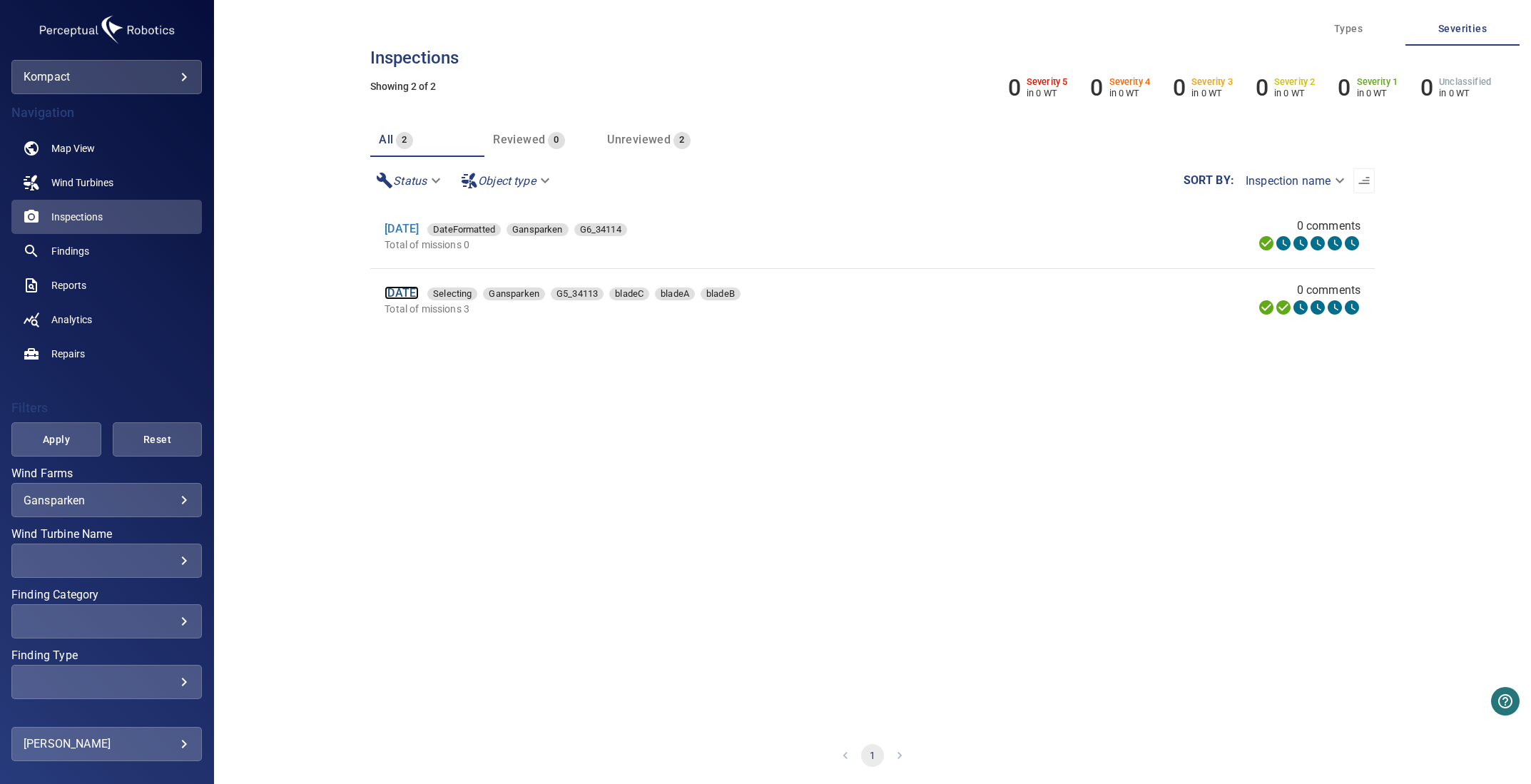
click at [419, 300] on link "12 Aug 2025" at bounding box center [401, 293] width 34 height 14
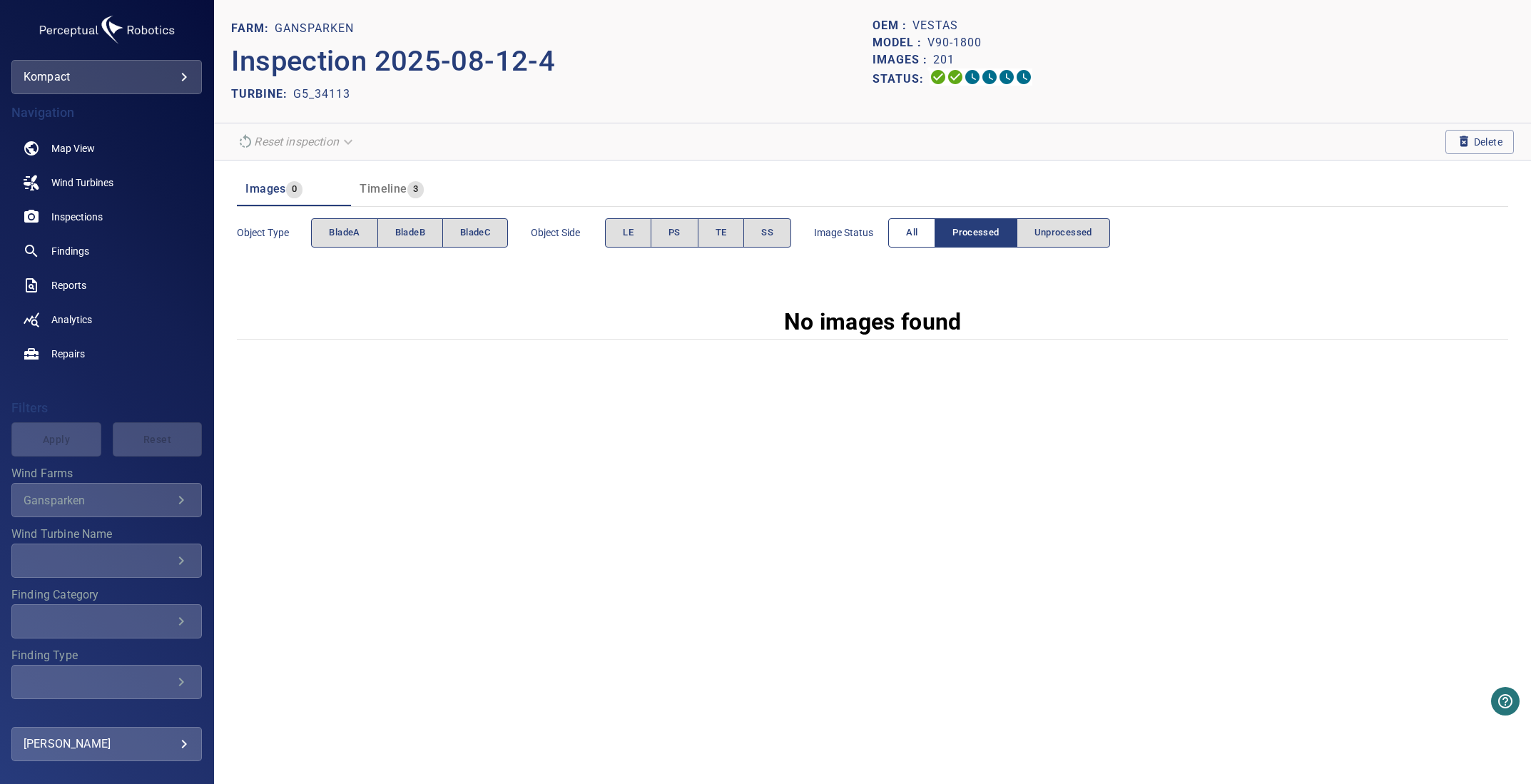
click at [895, 230] on button "All" at bounding box center [912, 233] width 47 height 30
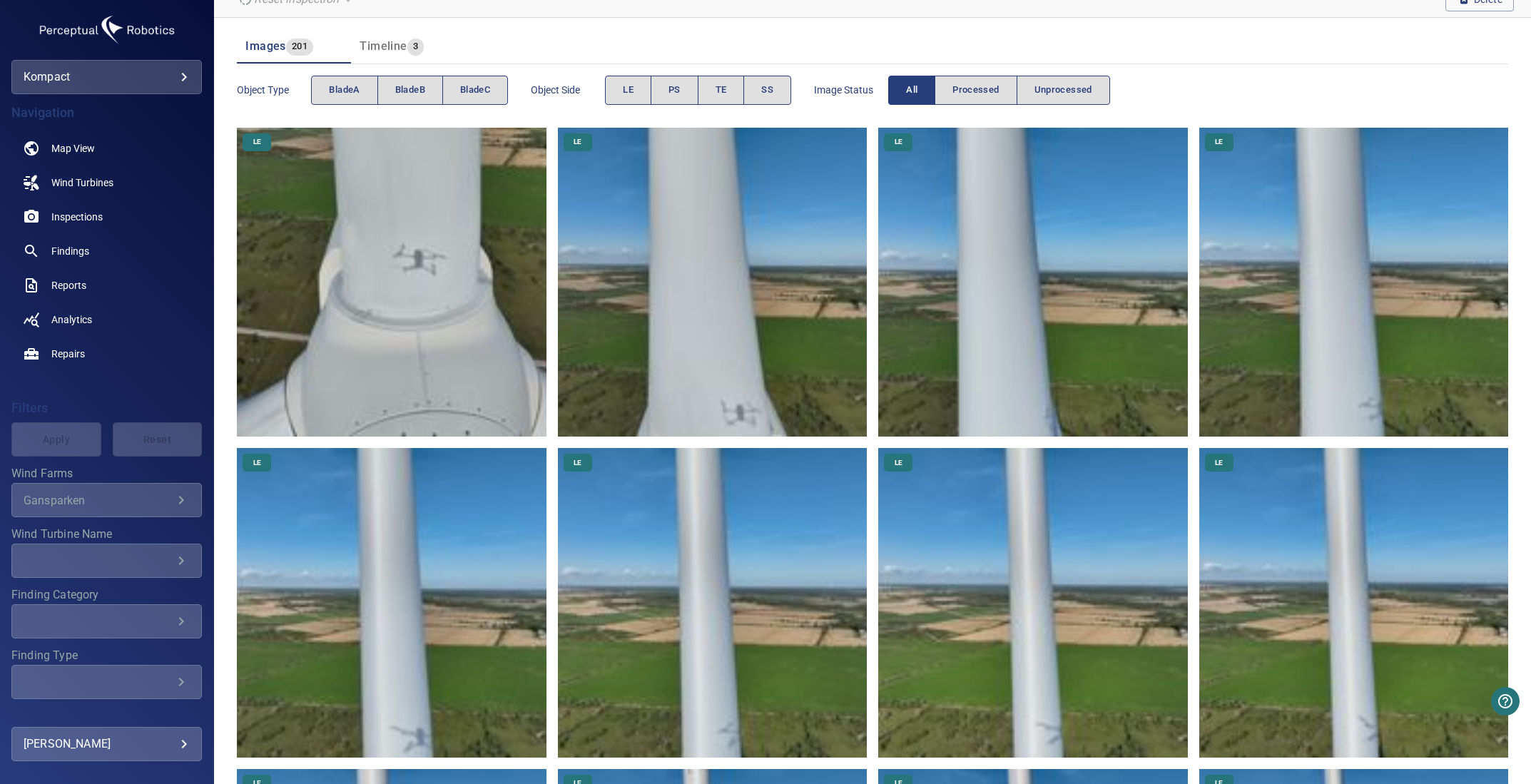
scroll to position [72, 0]
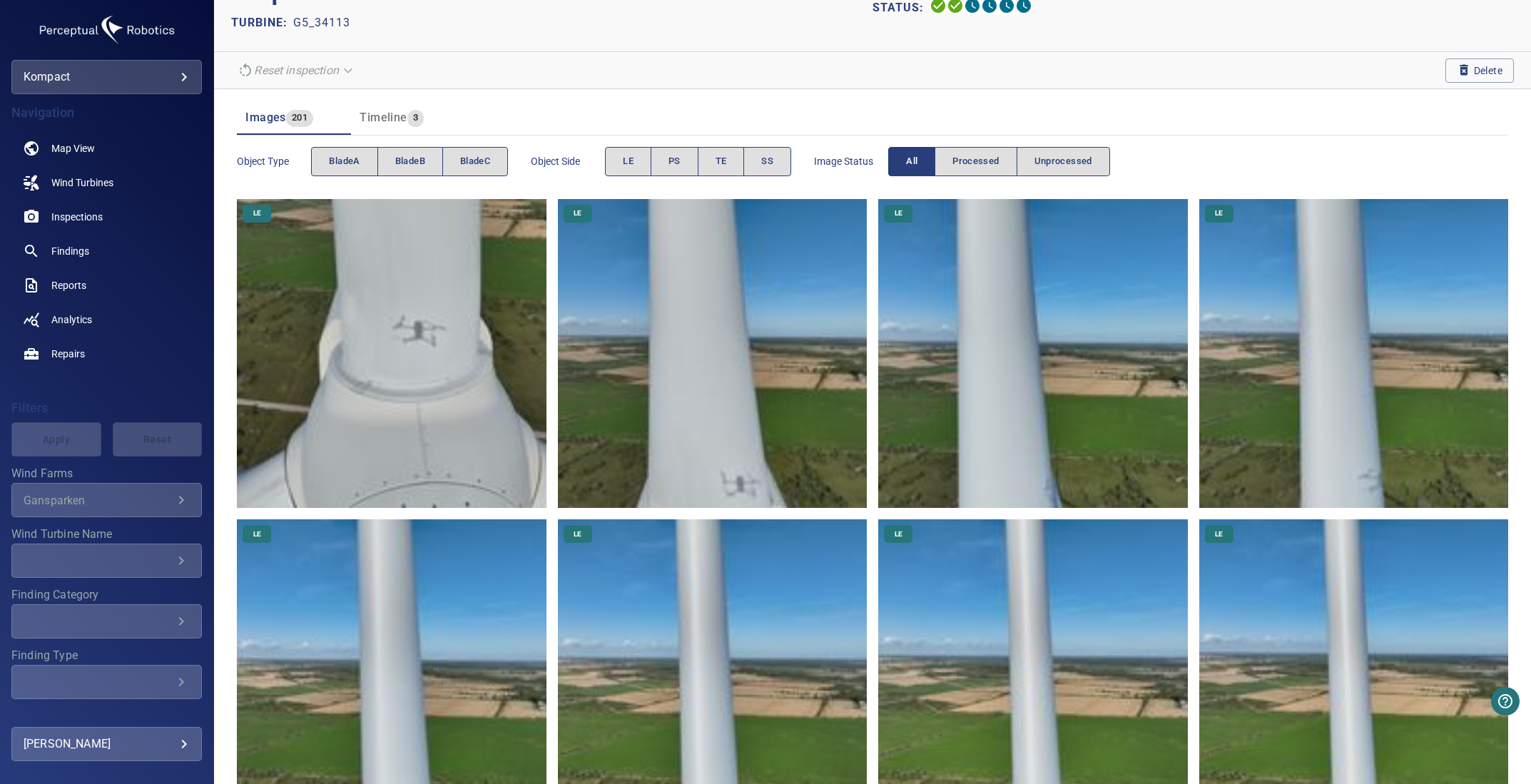
click at [370, 347] on img at bounding box center [392, 353] width 309 height 309
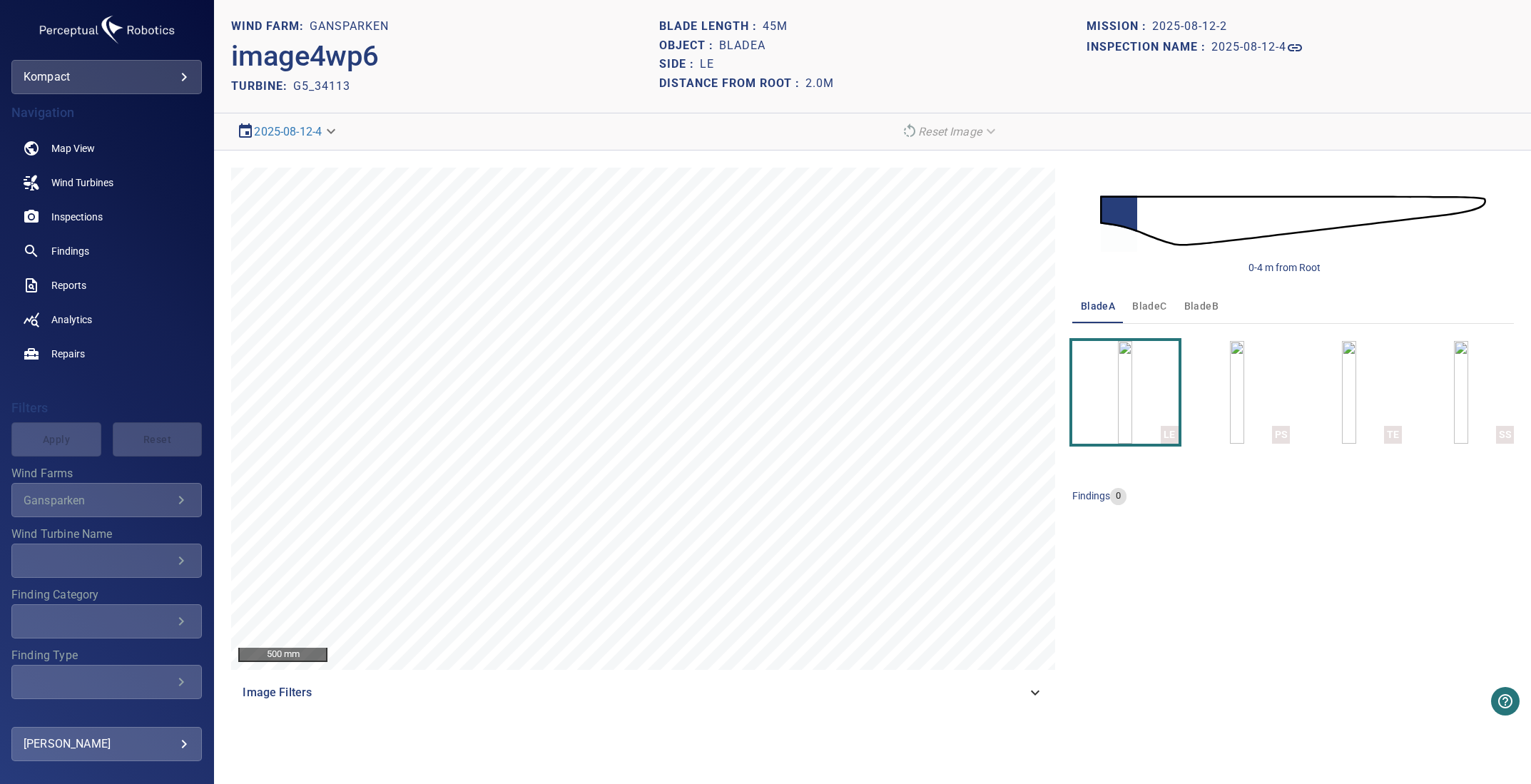
drag, startPoint x: 1499, startPoint y: 204, endPoint x: 1490, endPoint y: 208, distance: 9.8
click at [1499, 204] on div "0-4 m from Root" at bounding box center [1293, 220] width 442 height 107
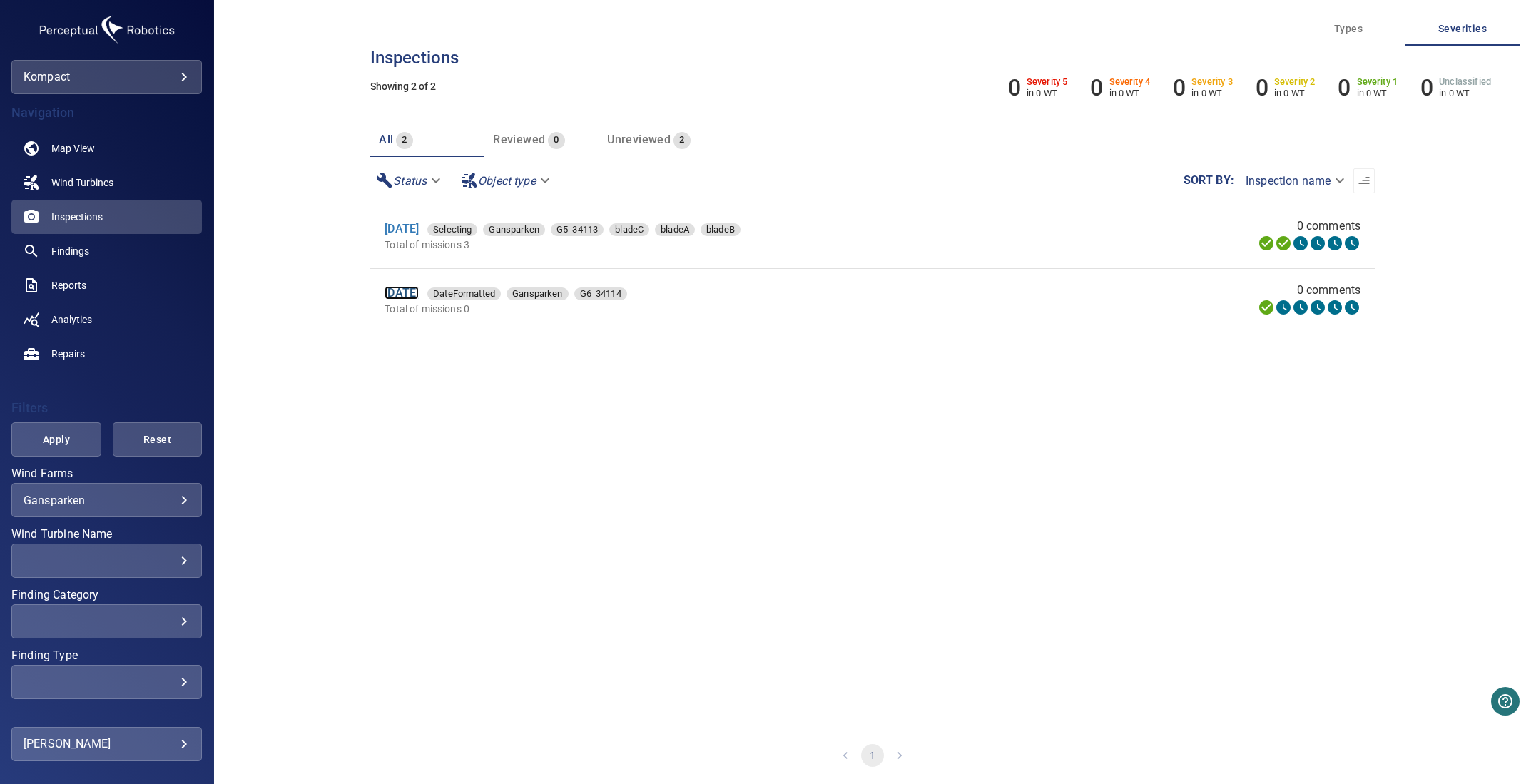
click at [419, 289] on link "12 Aug 2025" at bounding box center [401, 293] width 34 height 14
click at [394, 223] on link "12 Aug 2025" at bounding box center [401, 229] width 34 height 14
